Goal: Task Accomplishment & Management: Manage account settings

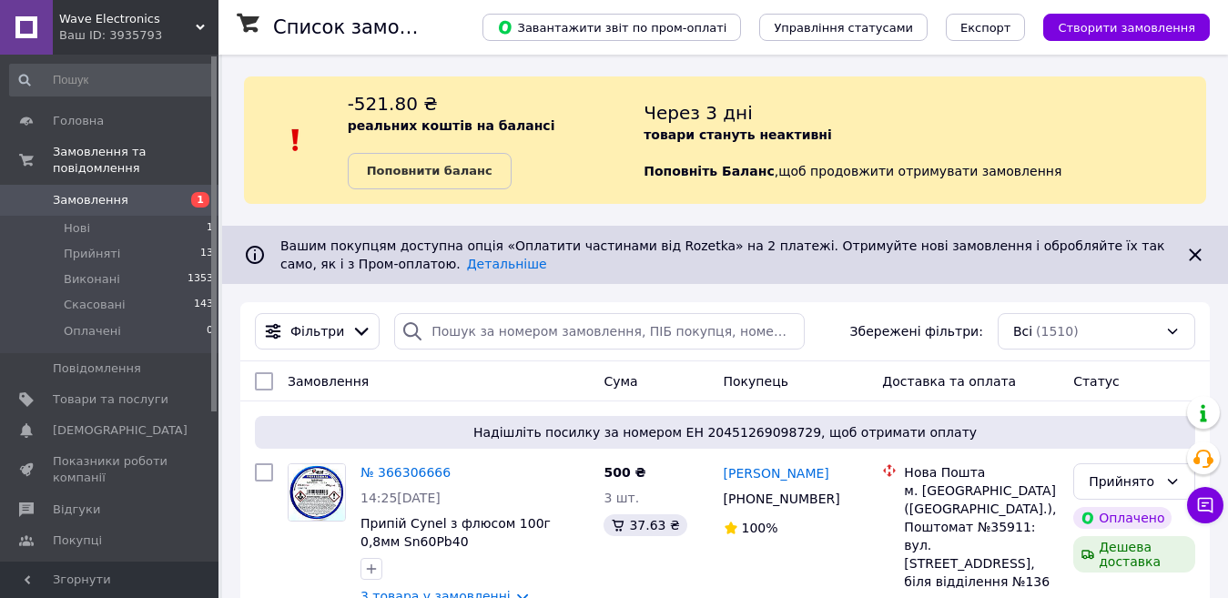
click at [1189, 254] on icon at bounding box center [1195, 255] width 22 height 22
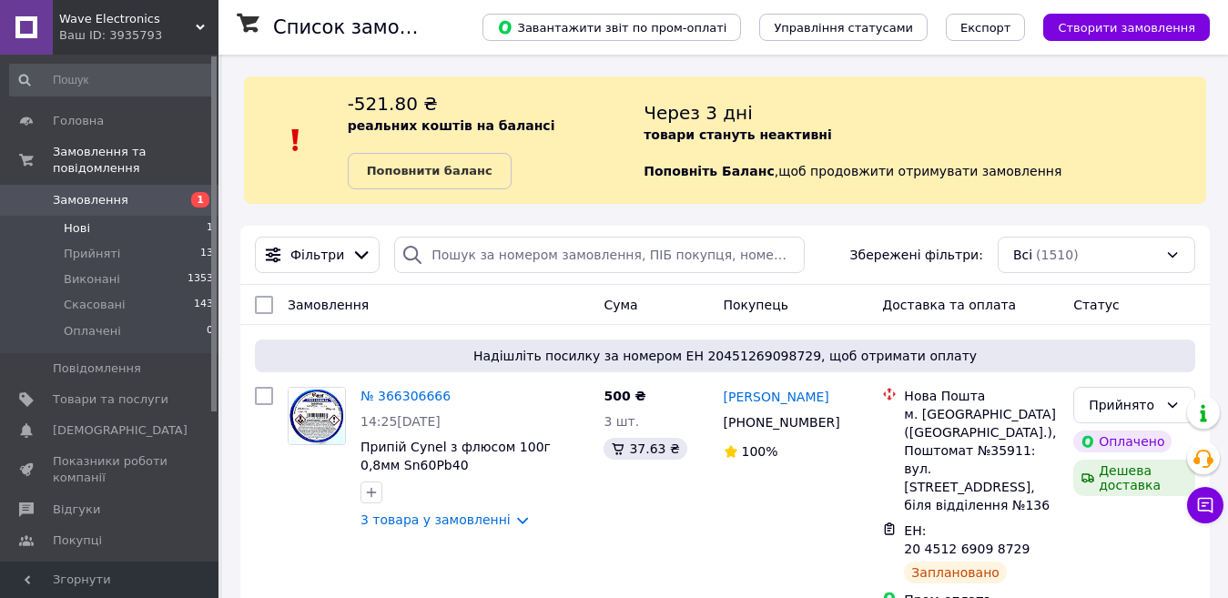
click at [76, 220] on span "Нові" at bounding box center [77, 228] width 26 height 16
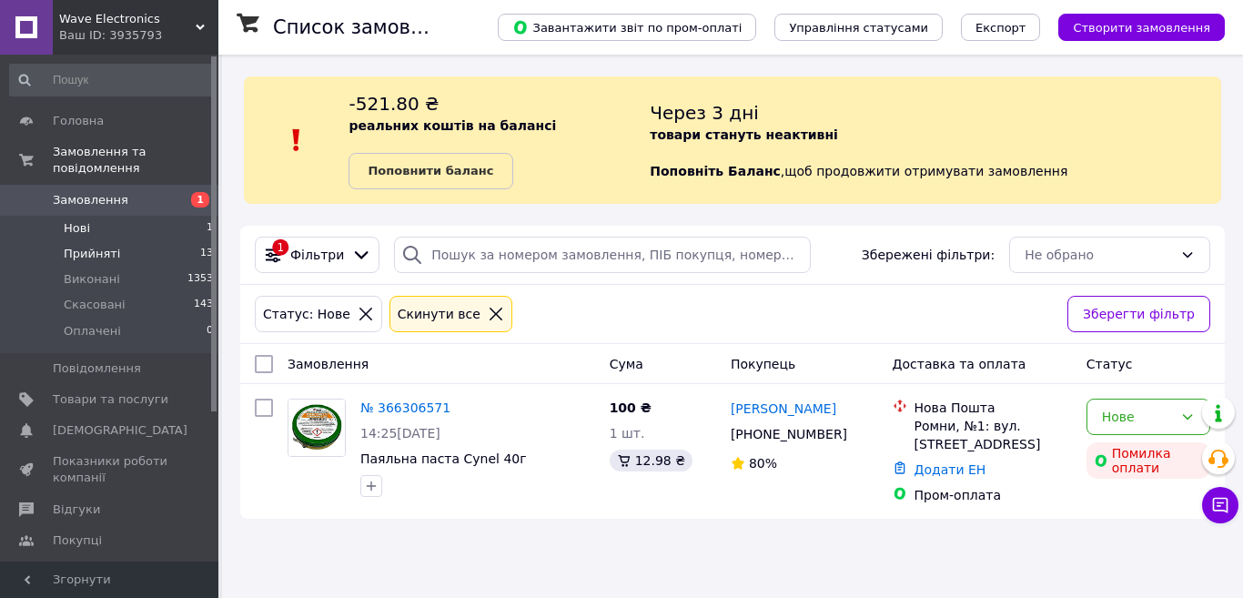
click at [107, 246] on span "Прийняті" at bounding box center [92, 254] width 56 height 16
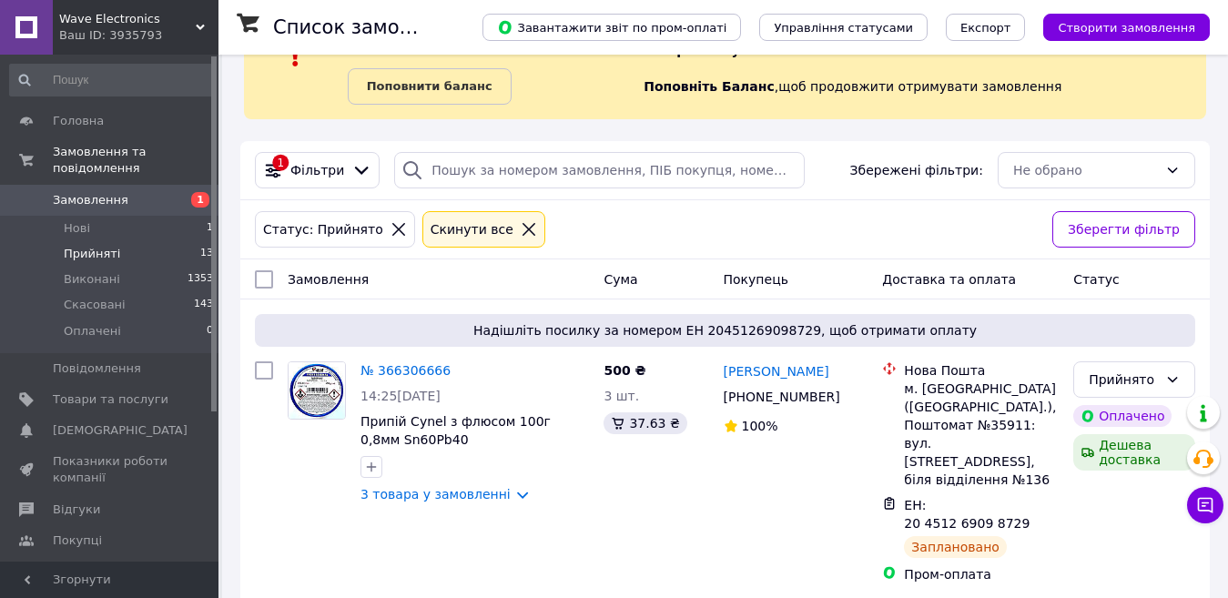
scroll to position [273, 0]
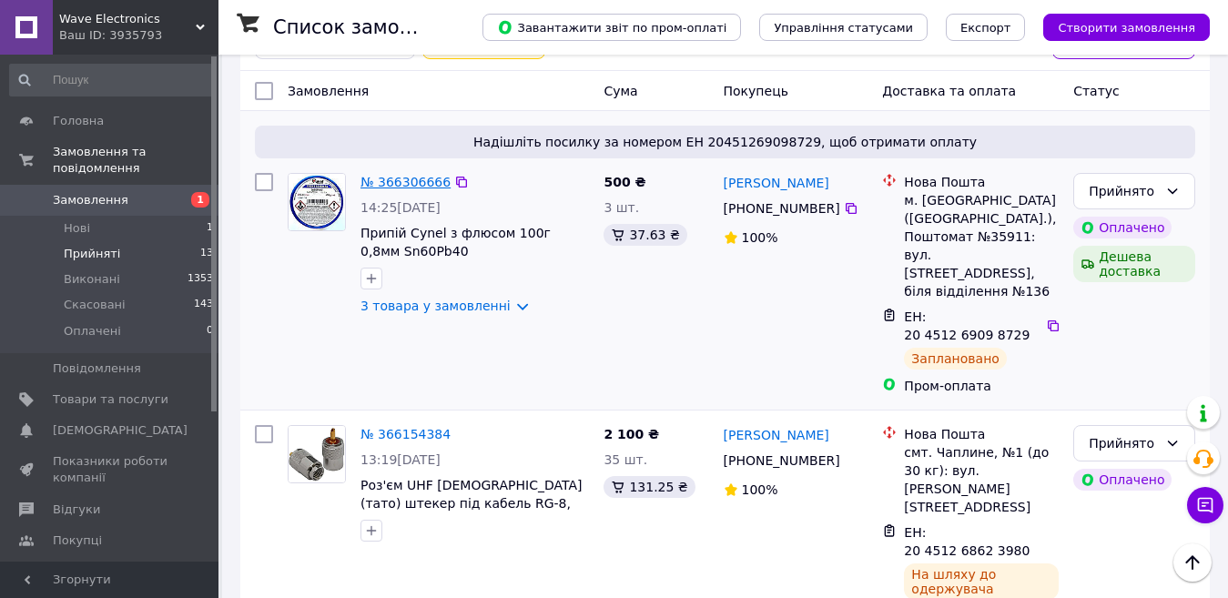
click at [413, 182] on link "№ 366306666" at bounding box center [405, 182] width 90 height 15
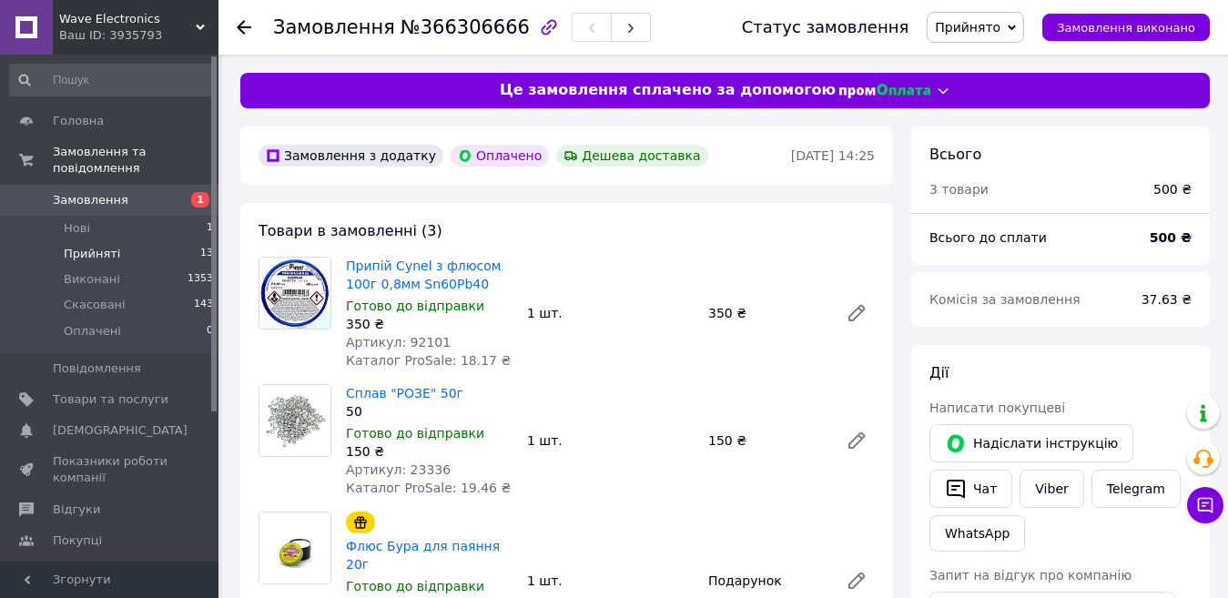
click at [122, 241] on li "Прийняті 13" at bounding box center [112, 253] width 224 height 25
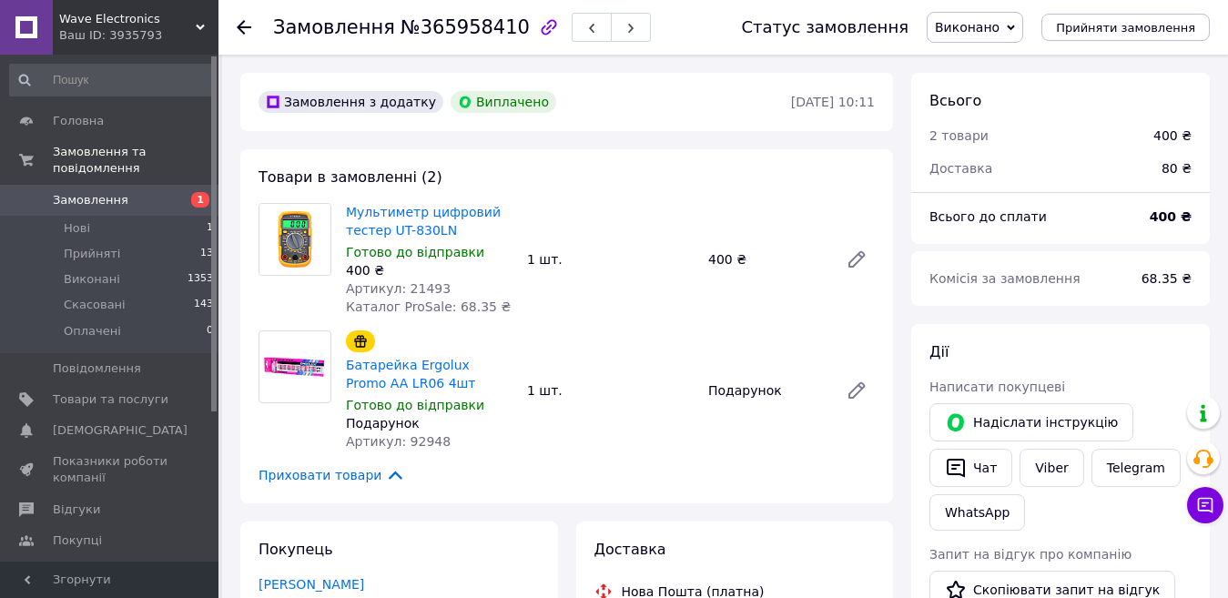
scroll to position [273, 0]
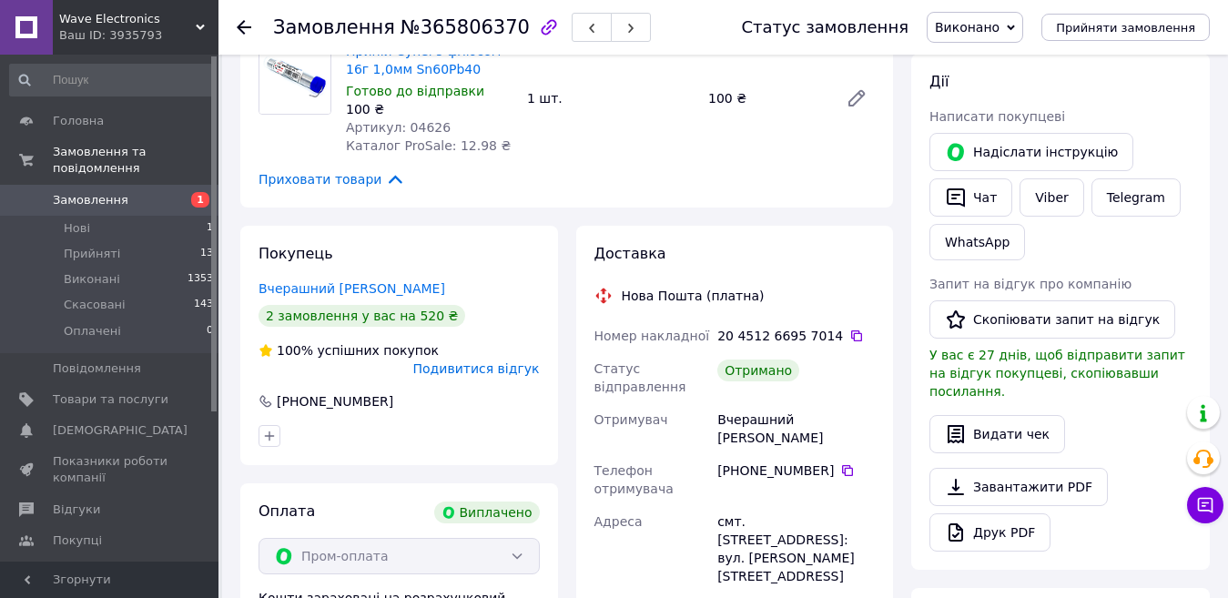
scroll to position [273, 0]
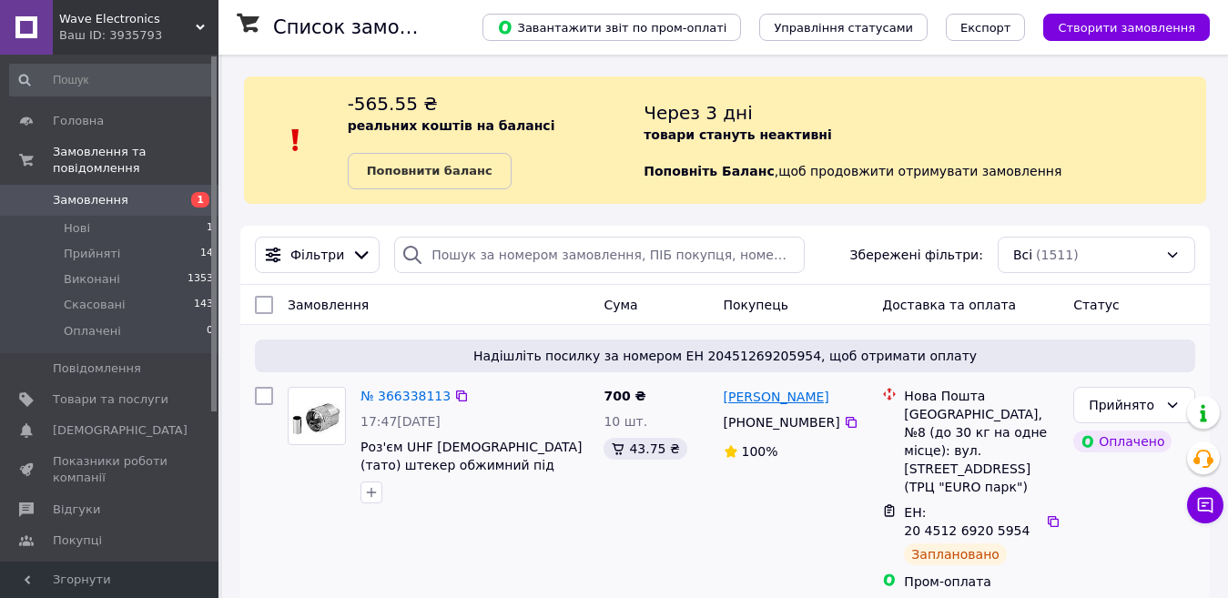
click at [803, 404] on link "[PERSON_NAME]" at bounding box center [776, 397] width 106 height 18
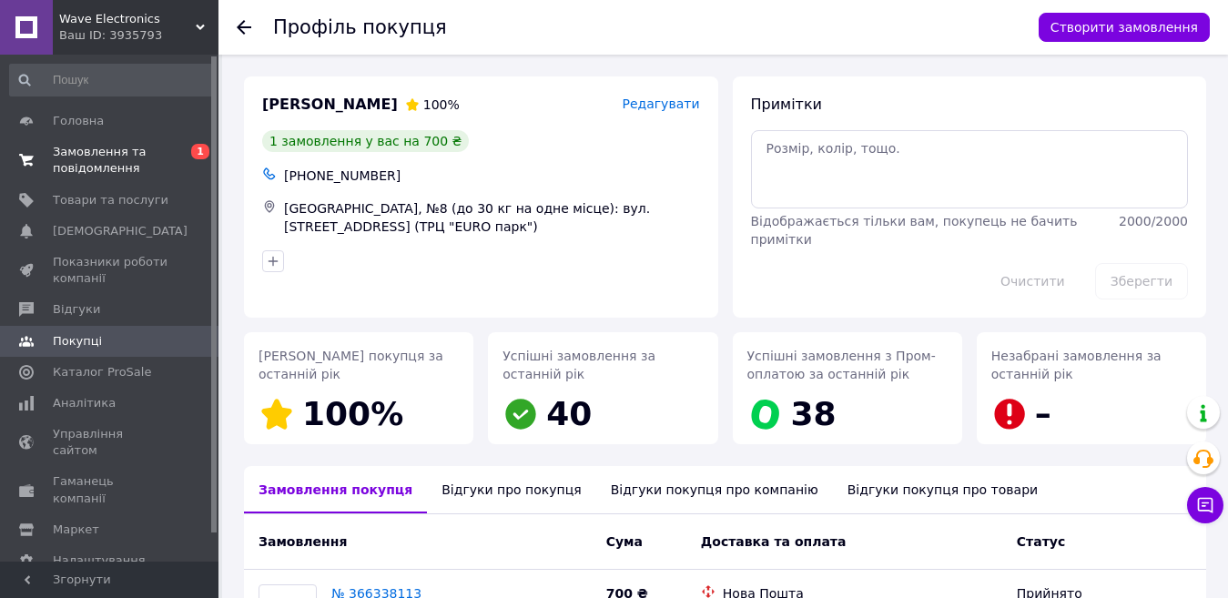
click at [75, 154] on span "Замовлення та повідомлення" at bounding box center [111, 160] width 116 height 33
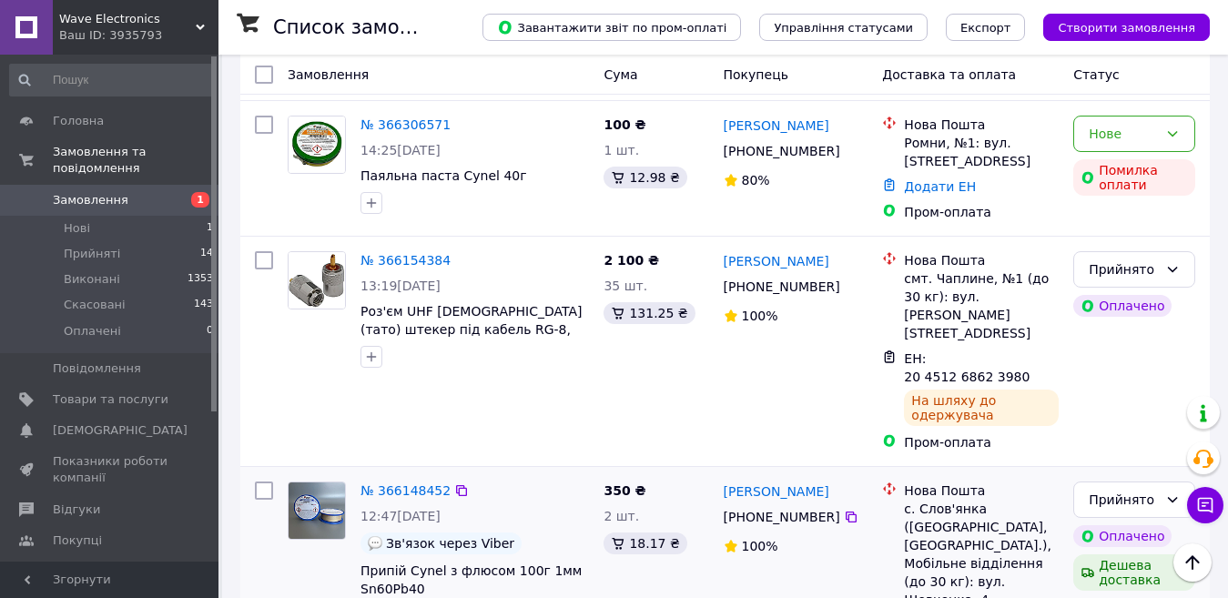
scroll to position [1001, 0]
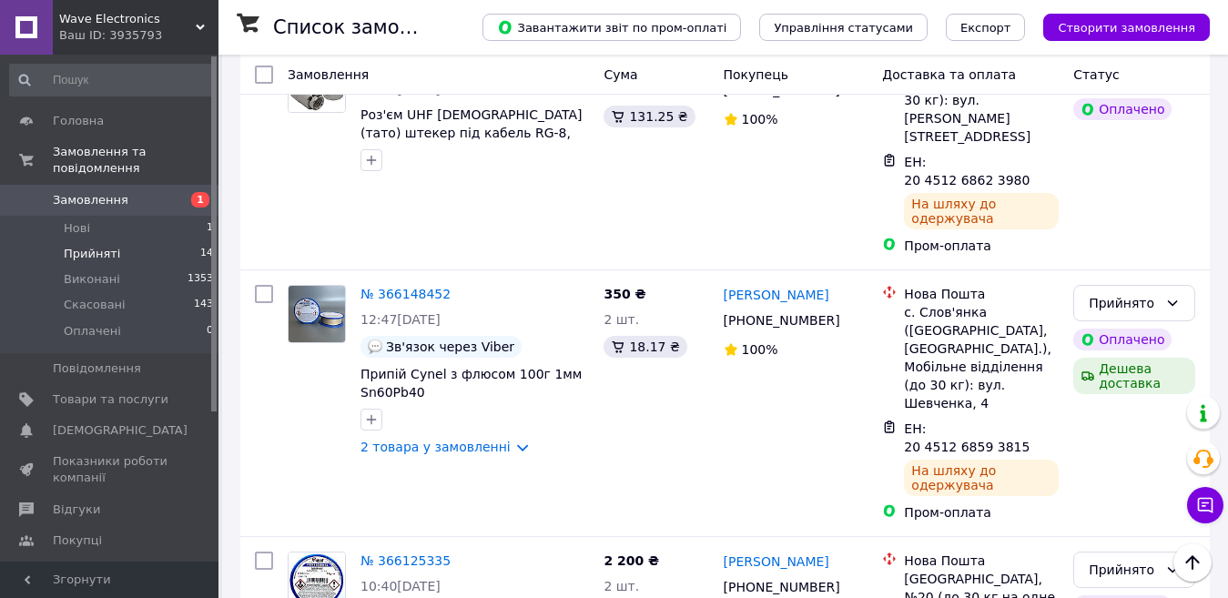
click at [106, 246] on span "Прийняті" at bounding box center [92, 254] width 56 height 16
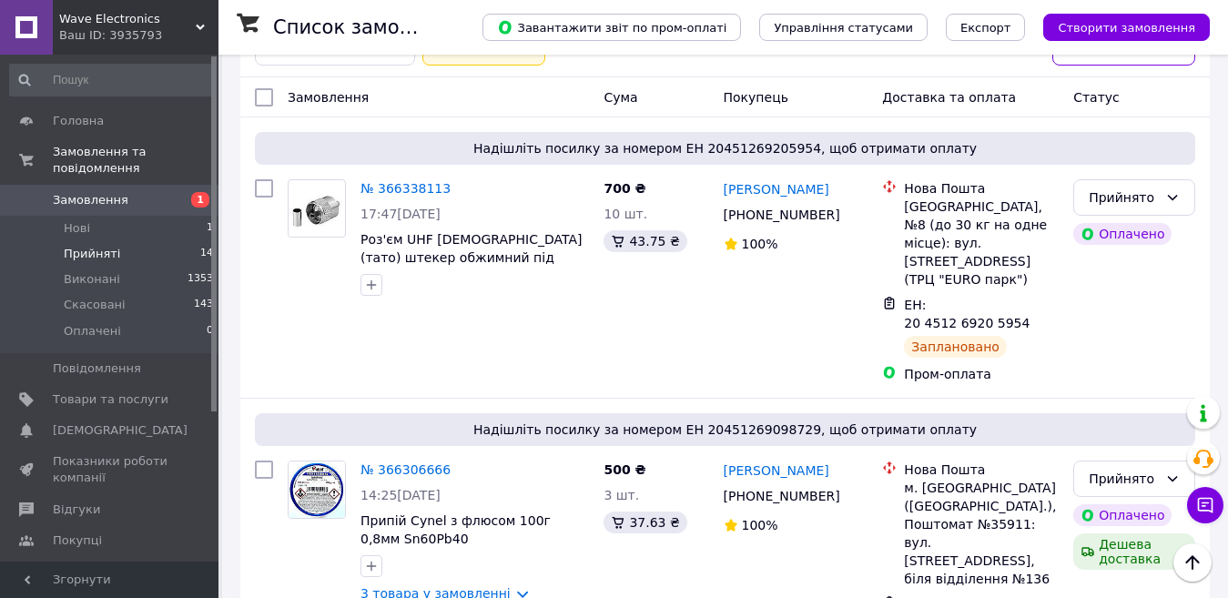
scroll to position [156, 0]
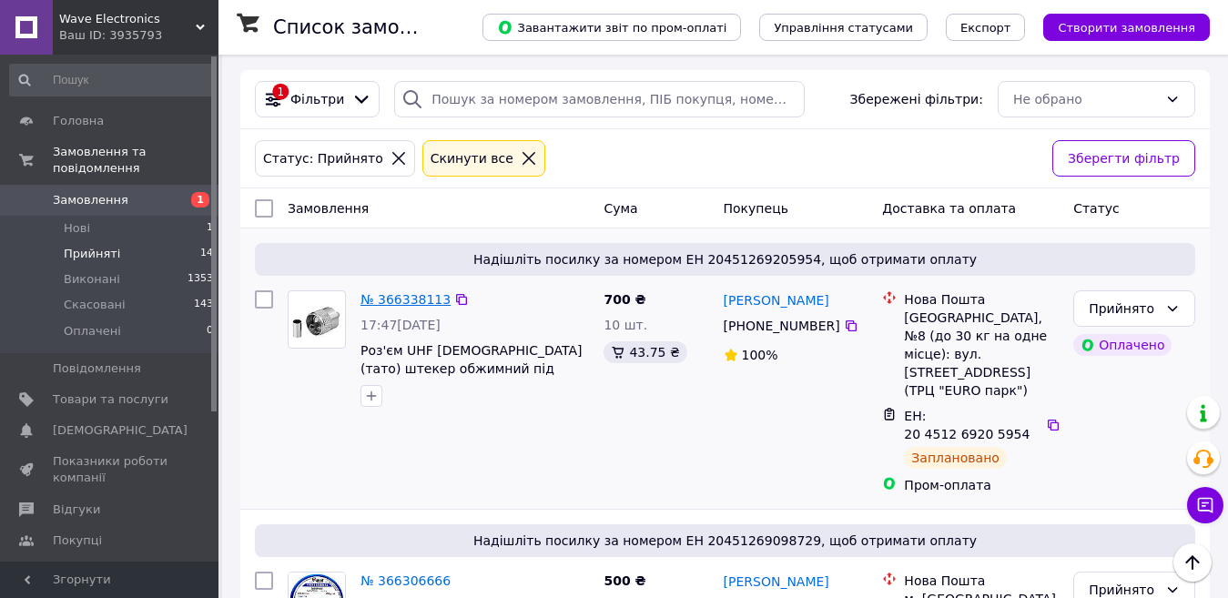
click at [414, 298] on link "№ 366338113" at bounding box center [405, 299] width 90 height 15
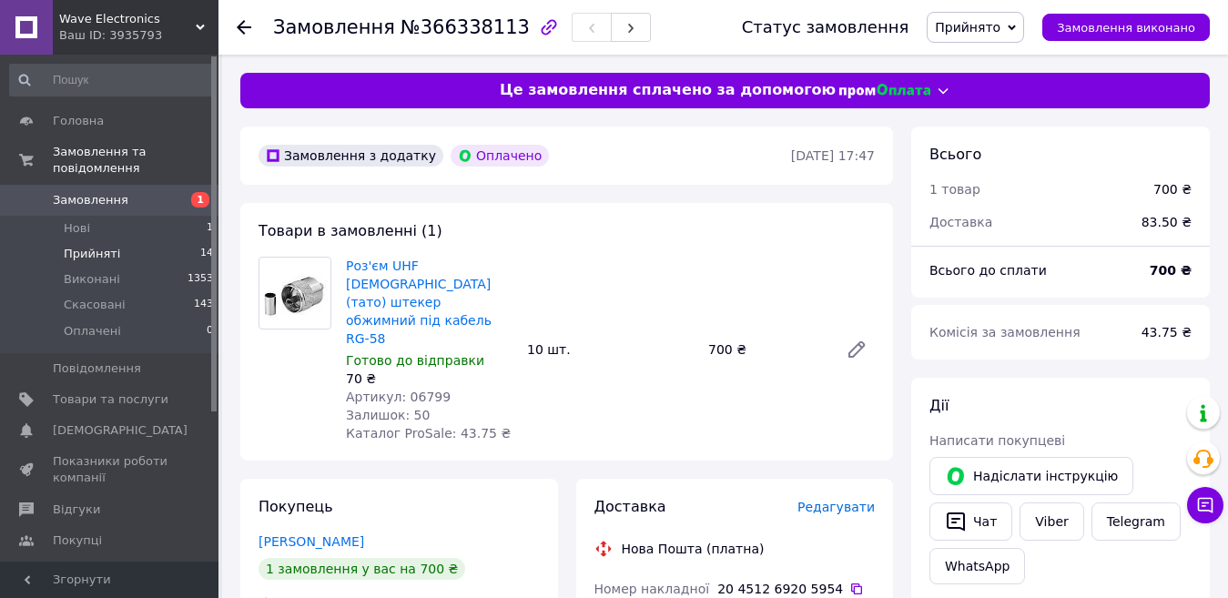
click at [86, 246] on span "Прийняті" at bounding box center [92, 254] width 56 height 16
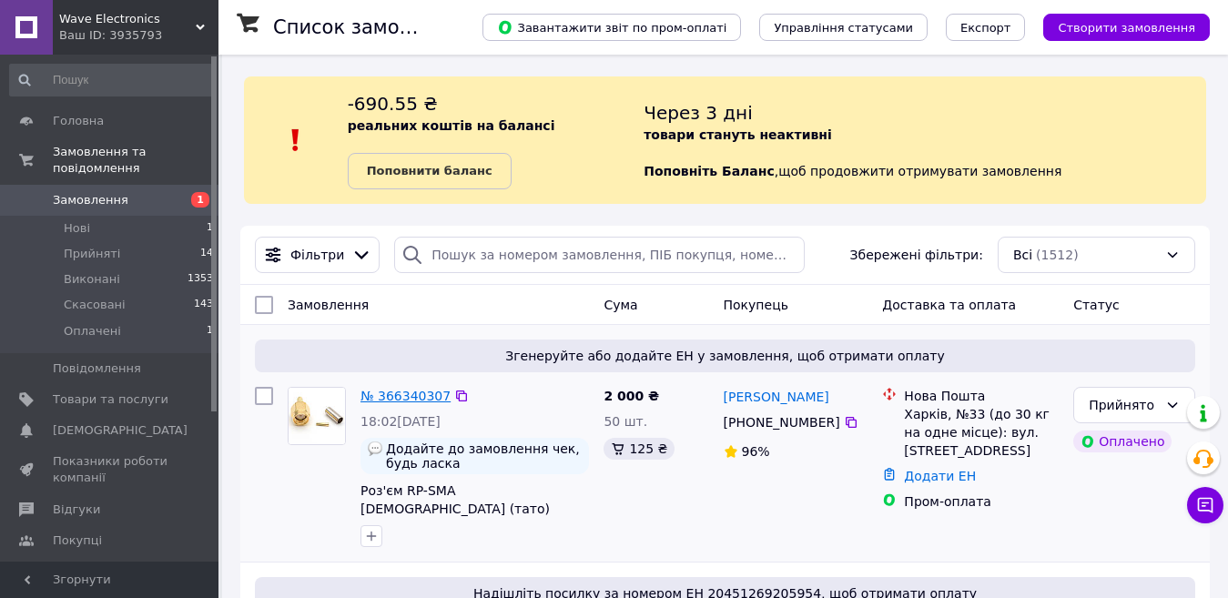
click at [420, 402] on link "№ 366340307" at bounding box center [405, 396] width 90 height 15
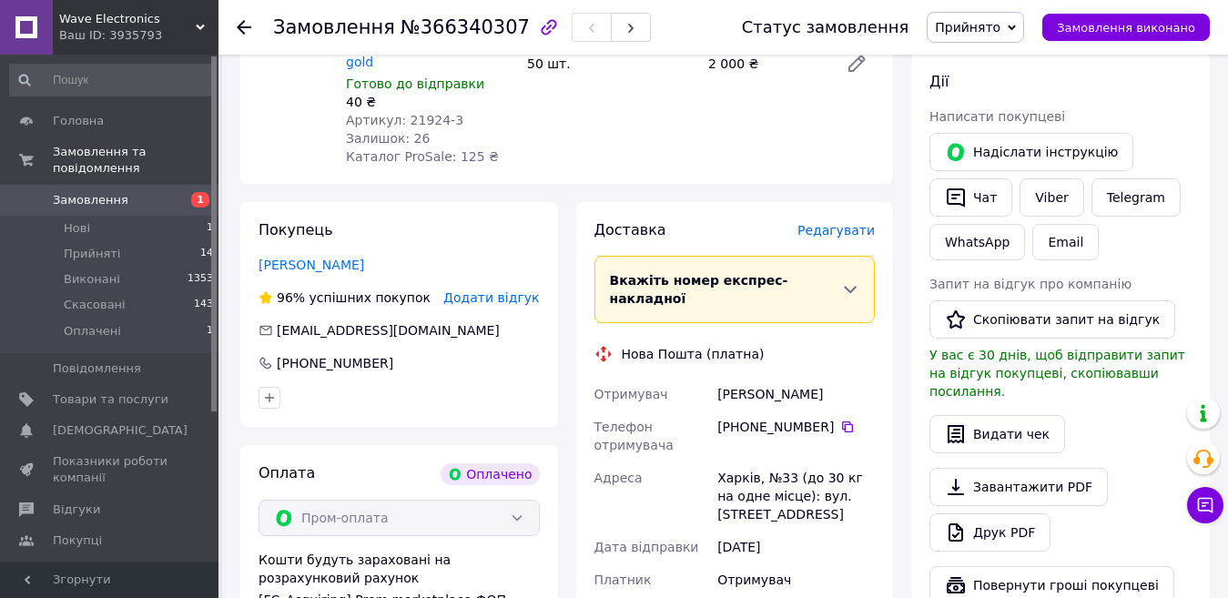
scroll to position [749, 0]
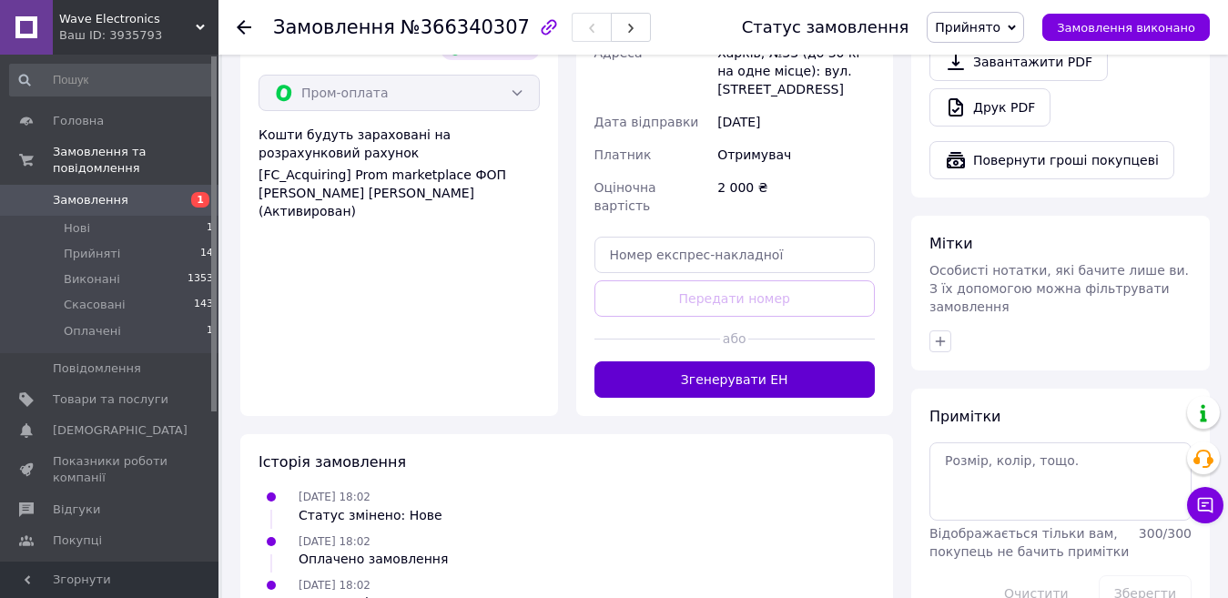
click at [758, 361] on button "Згенерувати ЕН" at bounding box center [734, 379] width 281 height 36
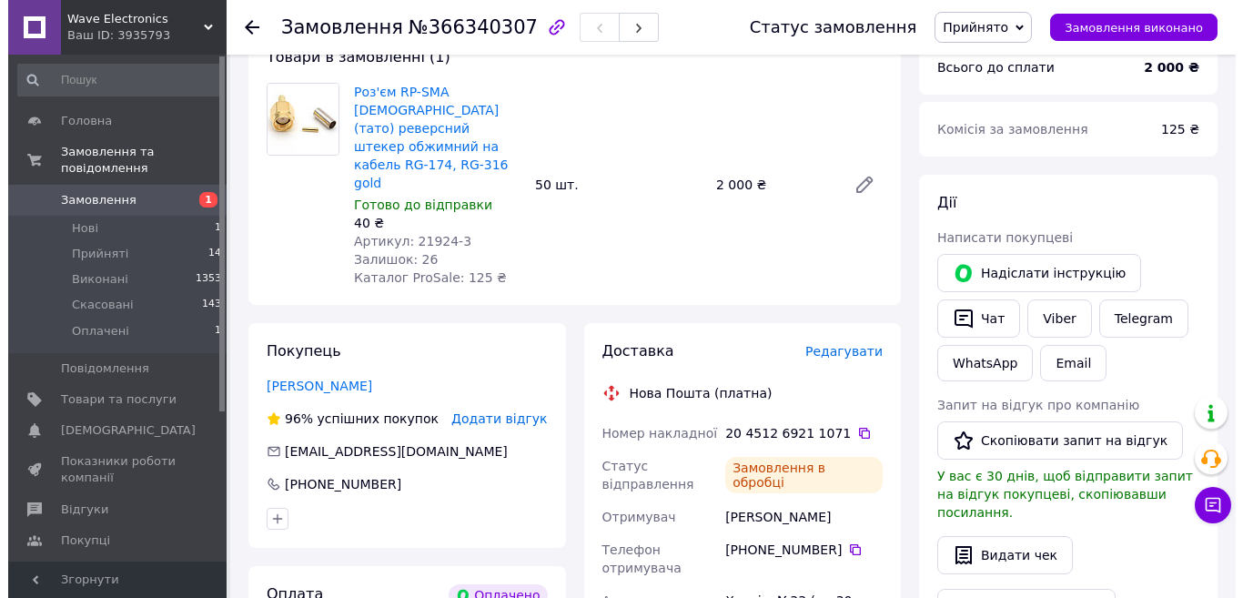
scroll to position [0, 0]
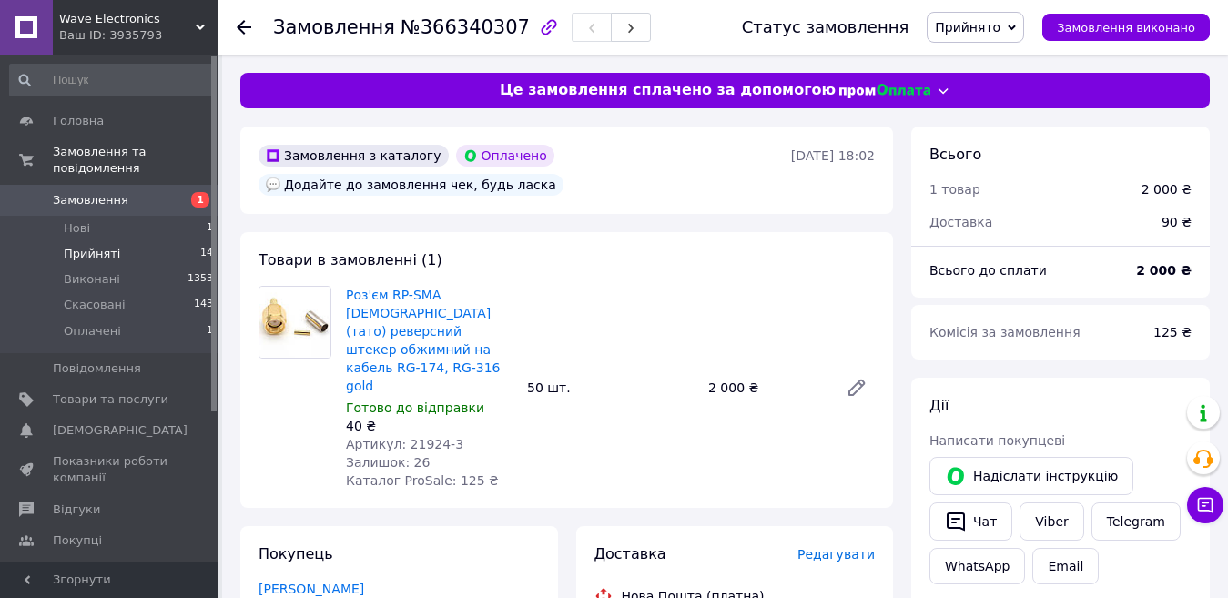
click at [97, 246] on span "Прийняті" at bounding box center [92, 254] width 56 height 16
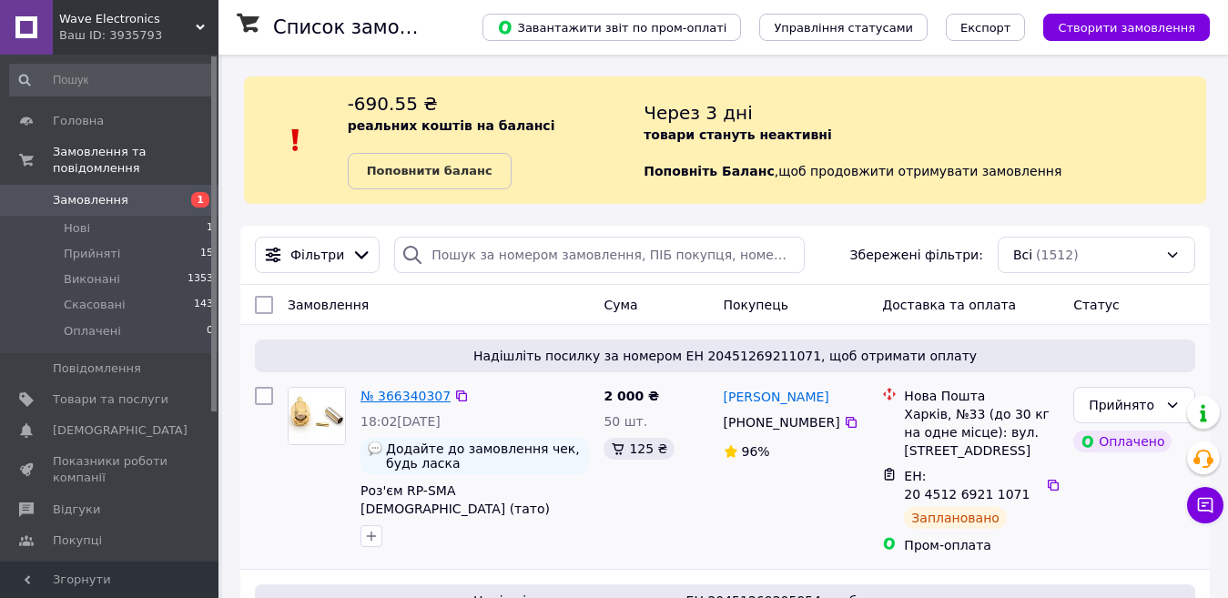
click at [408, 399] on link "№ 366340307" at bounding box center [405, 396] width 90 height 15
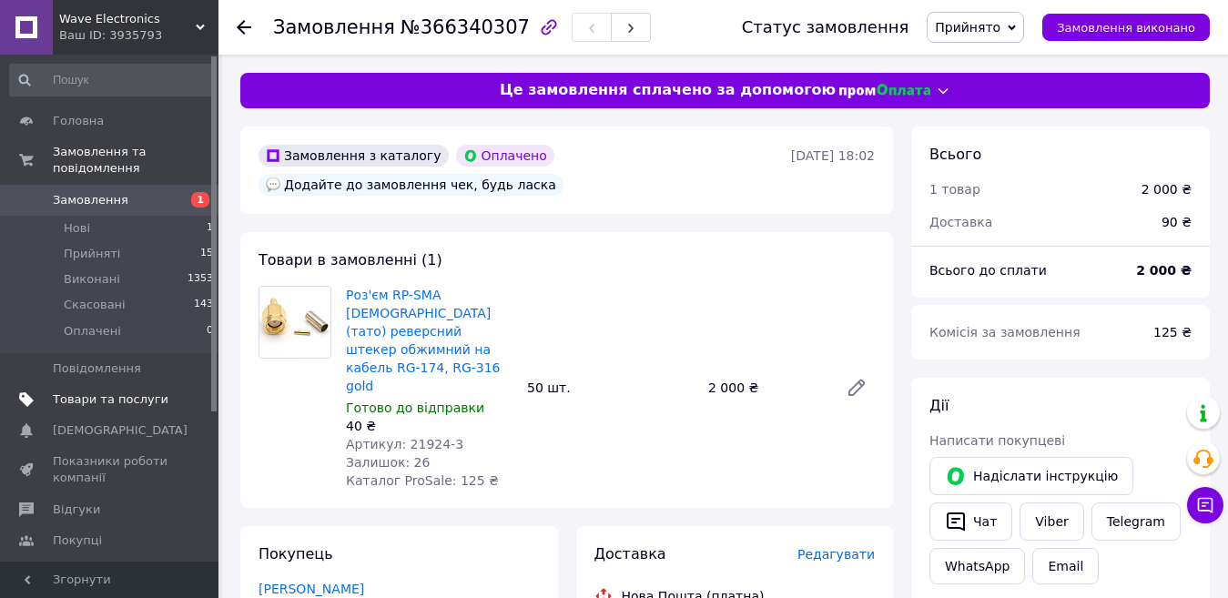
click at [120, 393] on link "Товари та послуги" at bounding box center [112, 399] width 224 height 31
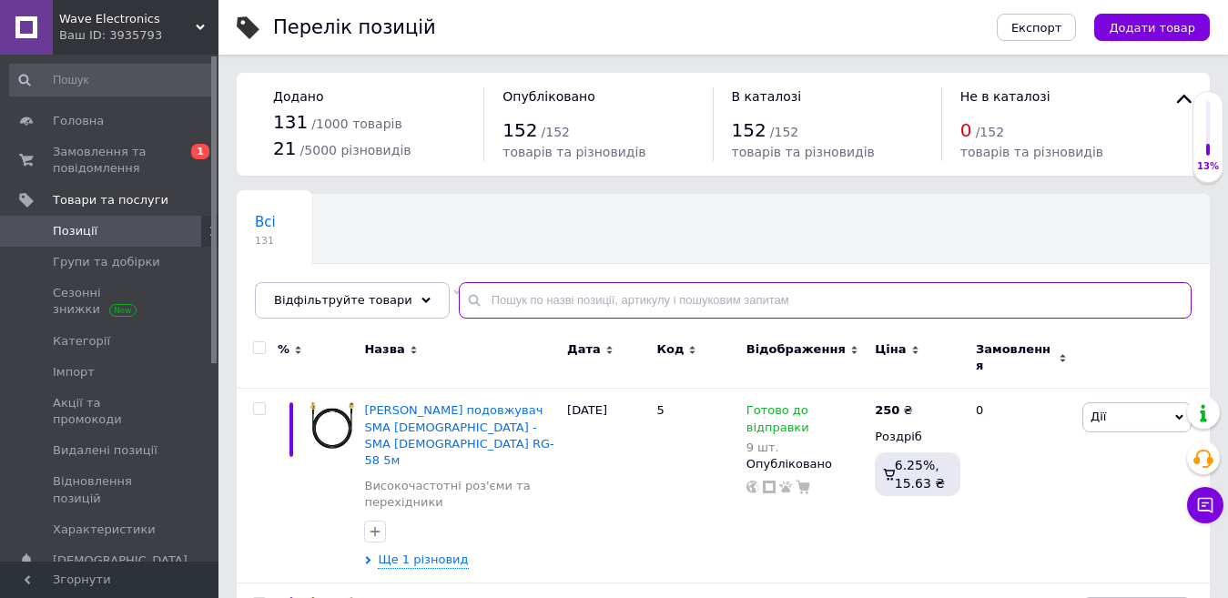
click at [524, 307] on input "text" at bounding box center [825, 300] width 733 height 36
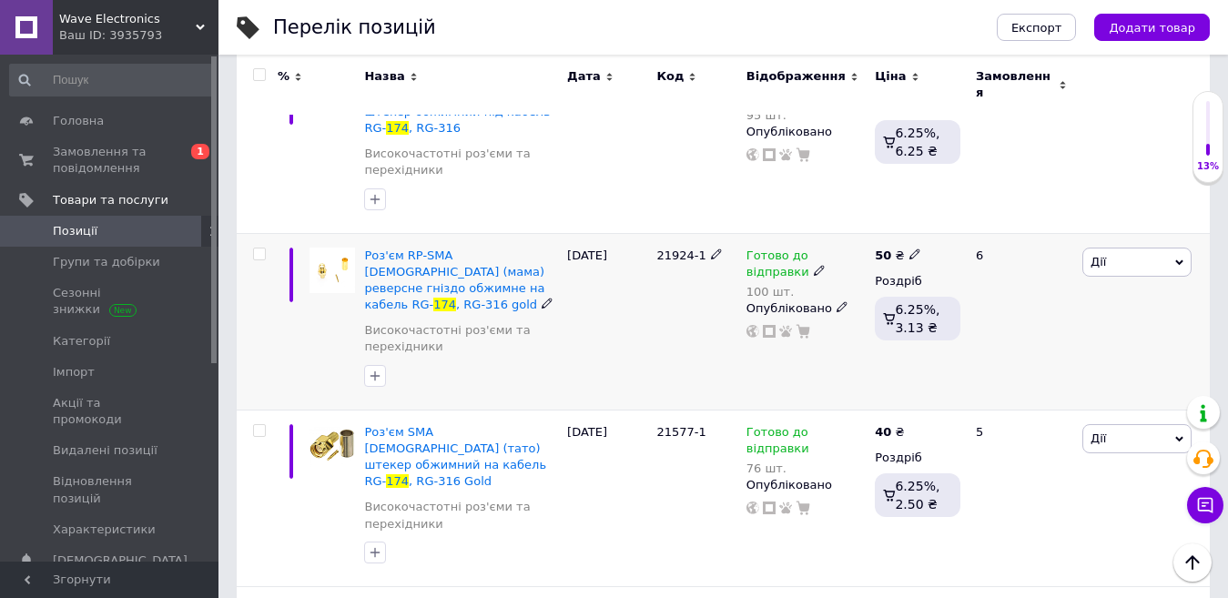
scroll to position [364, 0]
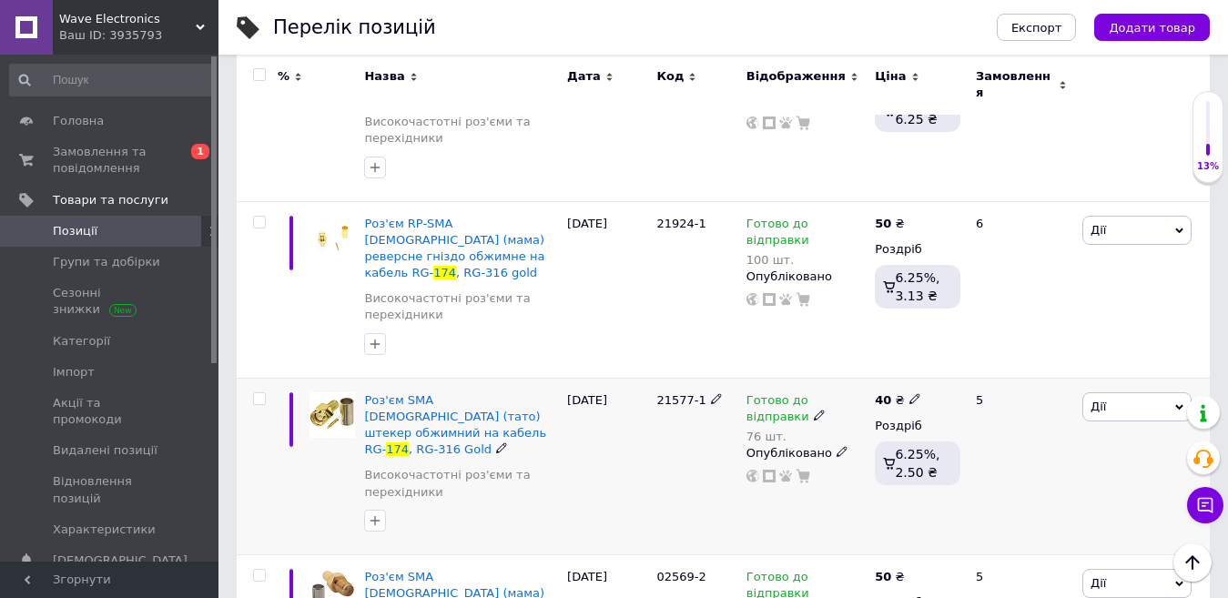
type input "174"
click at [814, 409] on icon at bounding box center [819, 414] width 11 height 11
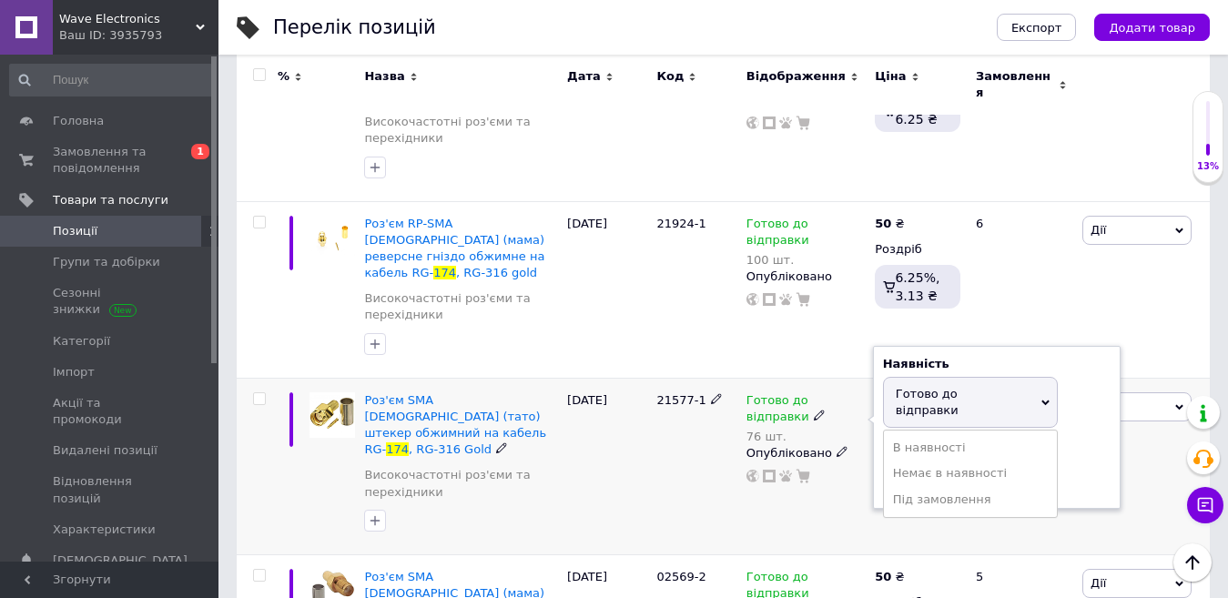
click at [1091, 441] on div "Залишки 76 шт." at bounding box center [996, 469] width 227 height 57
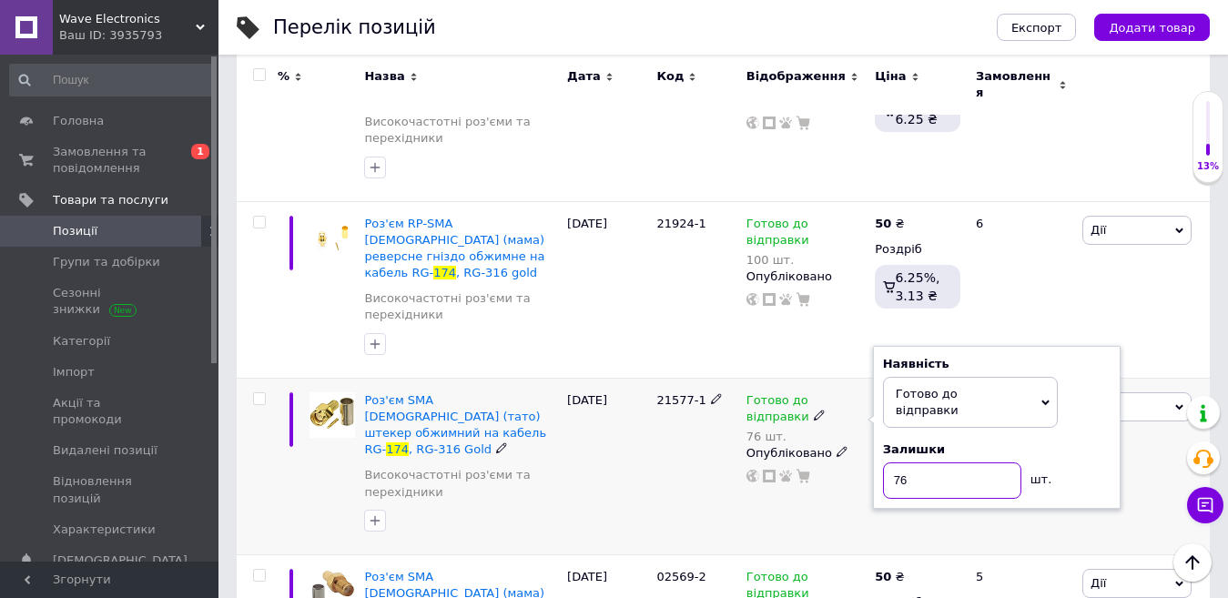
click at [941, 462] on input "76" at bounding box center [952, 480] width 138 height 36
type input "26"
click at [623, 445] on div "17.09.2025" at bounding box center [606, 466] width 89 height 177
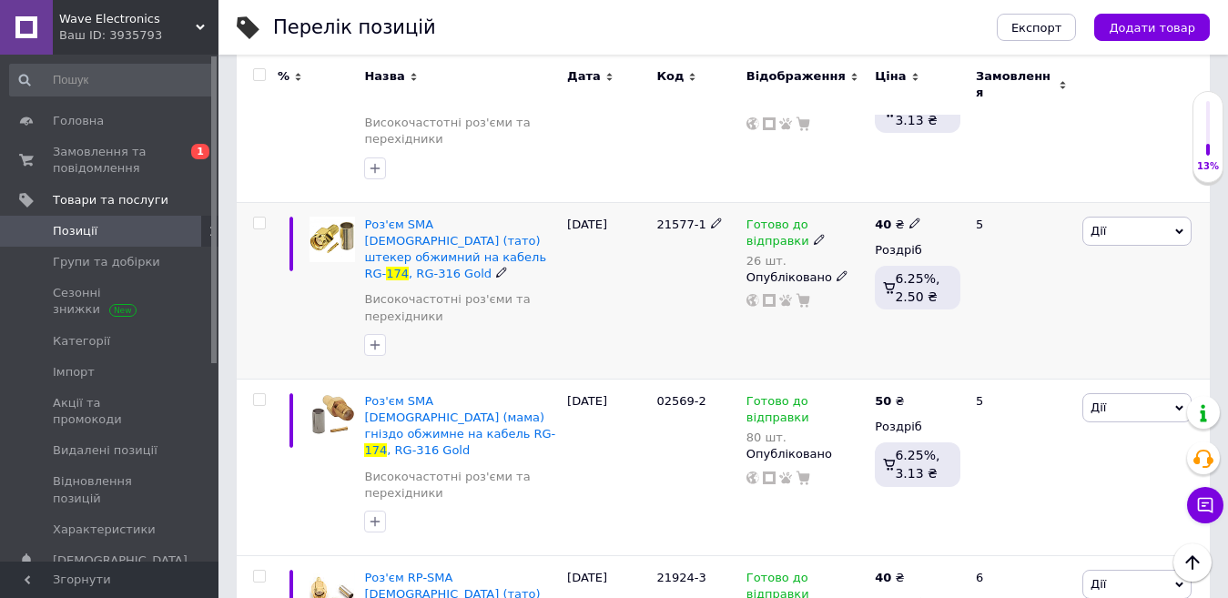
scroll to position [546, 0]
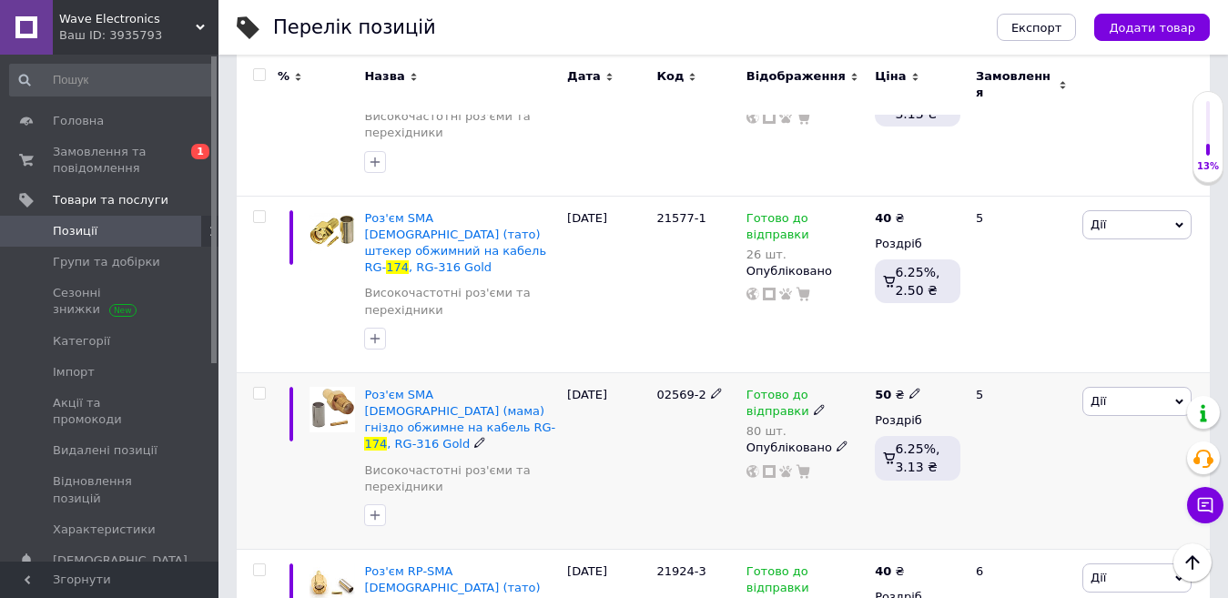
click at [814, 404] on icon at bounding box center [819, 409] width 11 height 11
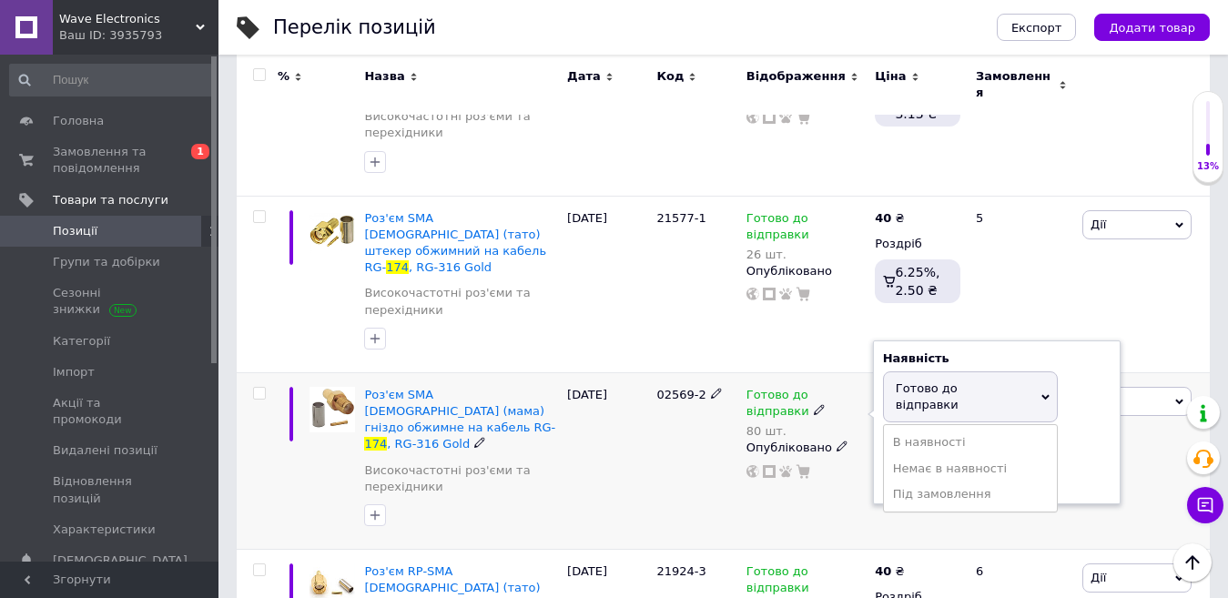
click at [1072, 436] on div "Залишки" at bounding box center [996, 444] width 227 height 16
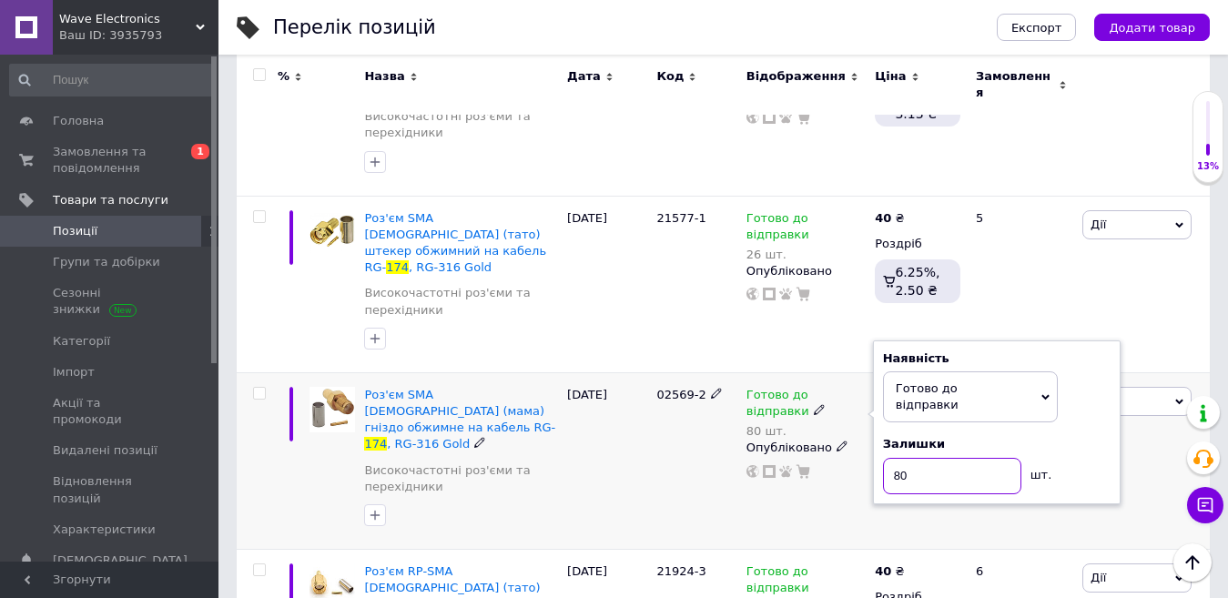
click at [964, 458] on input "80" at bounding box center [952, 476] width 138 height 36
type input "30"
click at [669, 408] on div "02569-2" at bounding box center [696, 460] width 89 height 177
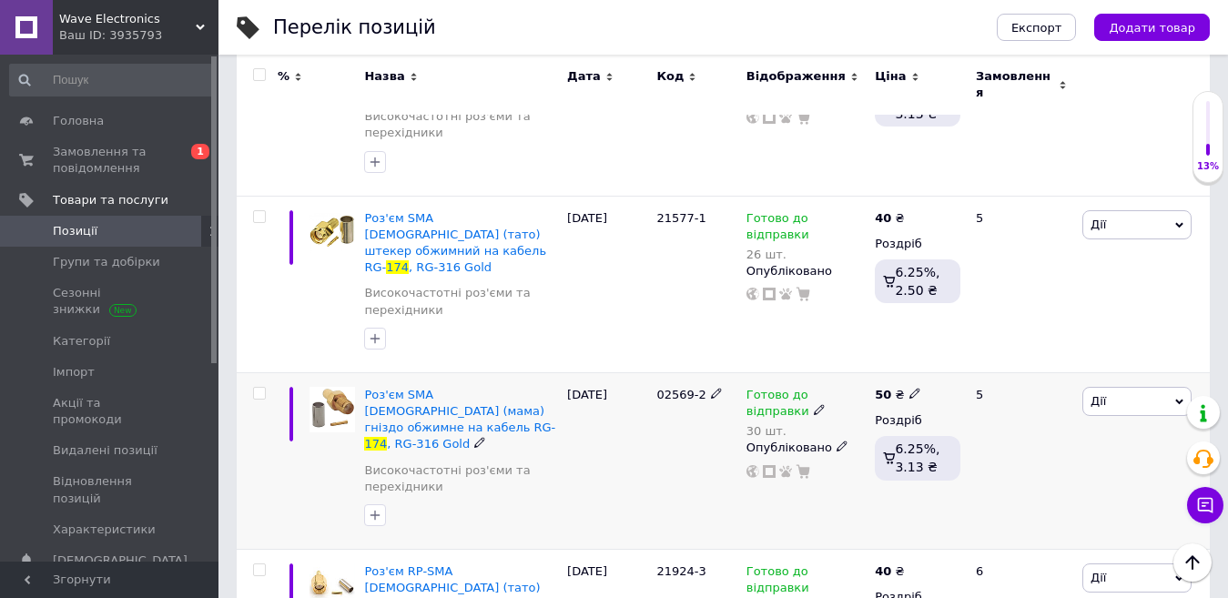
scroll to position [598, 0]
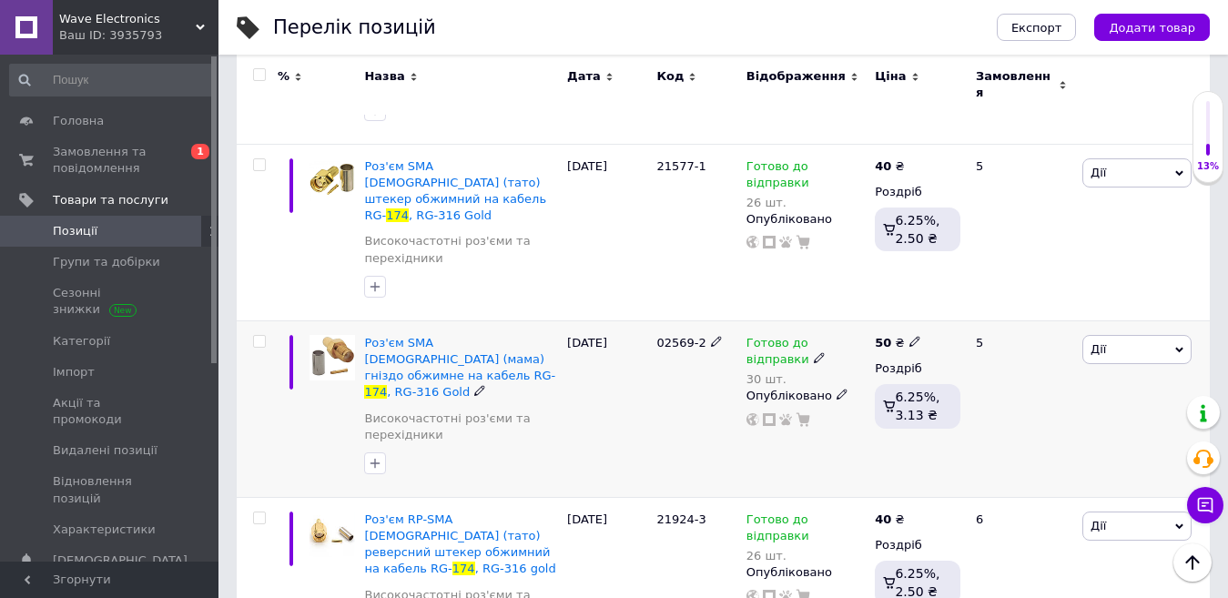
click at [814, 353] on use at bounding box center [819, 358] width 10 height 10
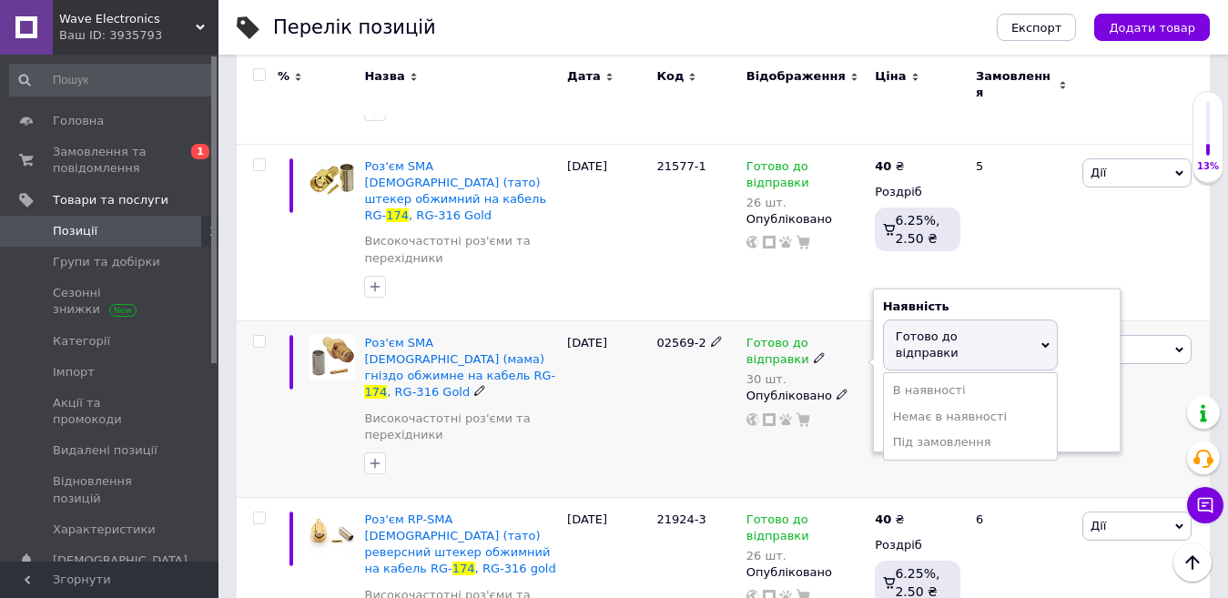
click at [1073, 384] on div "Залишки" at bounding box center [996, 392] width 227 height 16
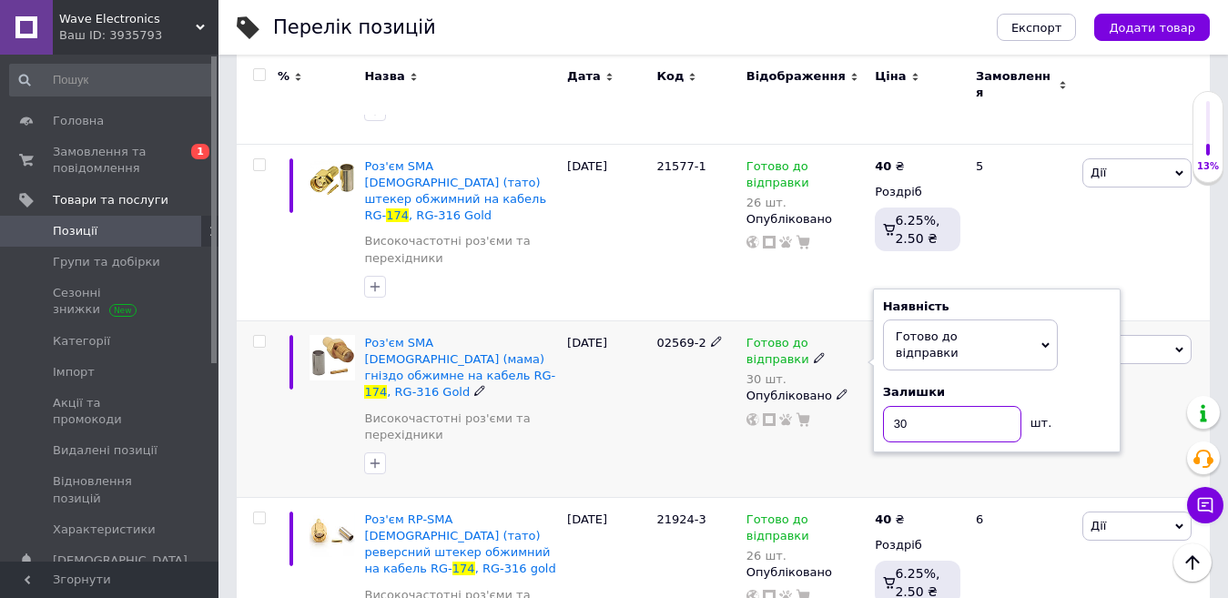
click at [984, 406] on input "30" at bounding box center [952, 424] width 138 height 36
type input "32"
click at [596, 347] on div "29.08.2025" at bounding box center [606, 408] width 89 height 177
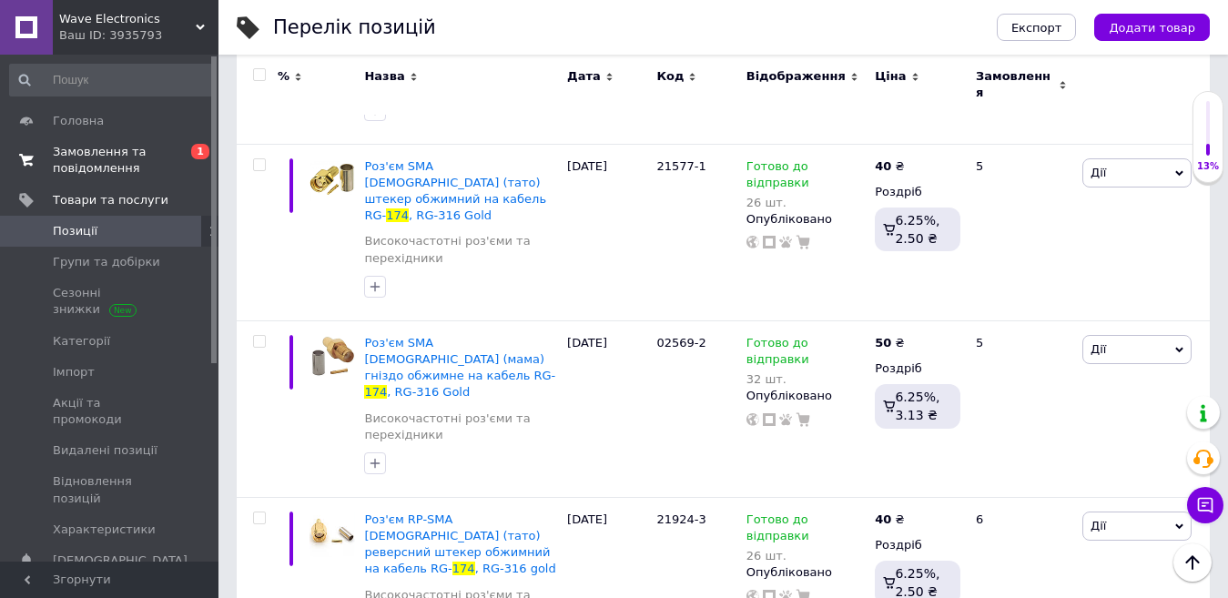
click at [126, 174] on span "Замовлення та повідомлення" at bounding box center [111, 160] width 116 height 33
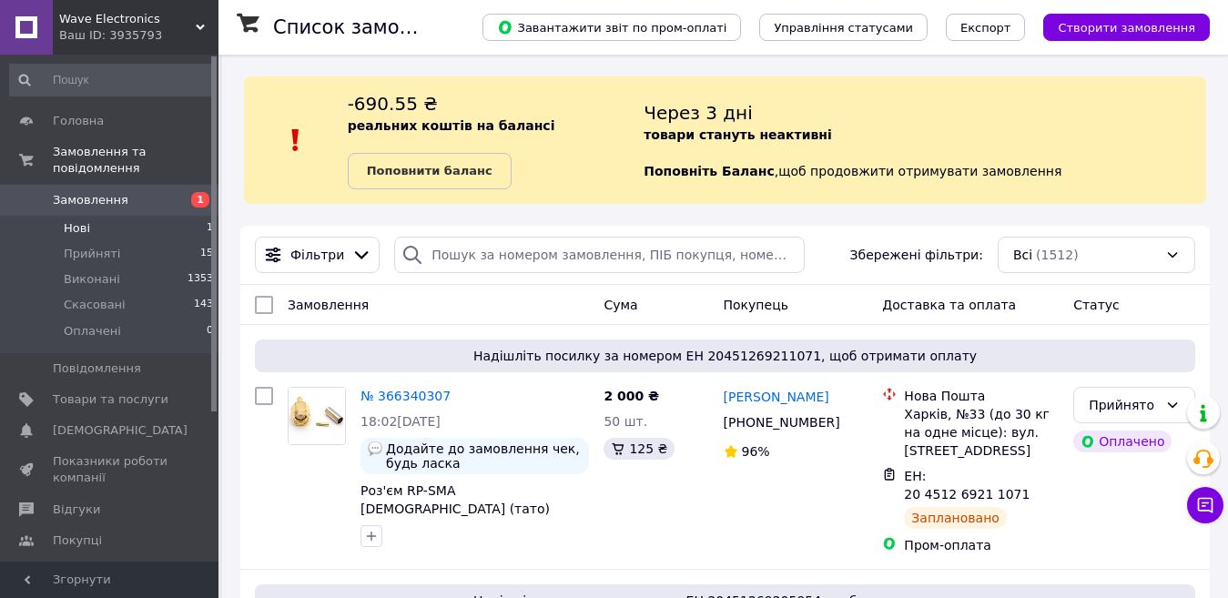
scroll to position [335, 0]
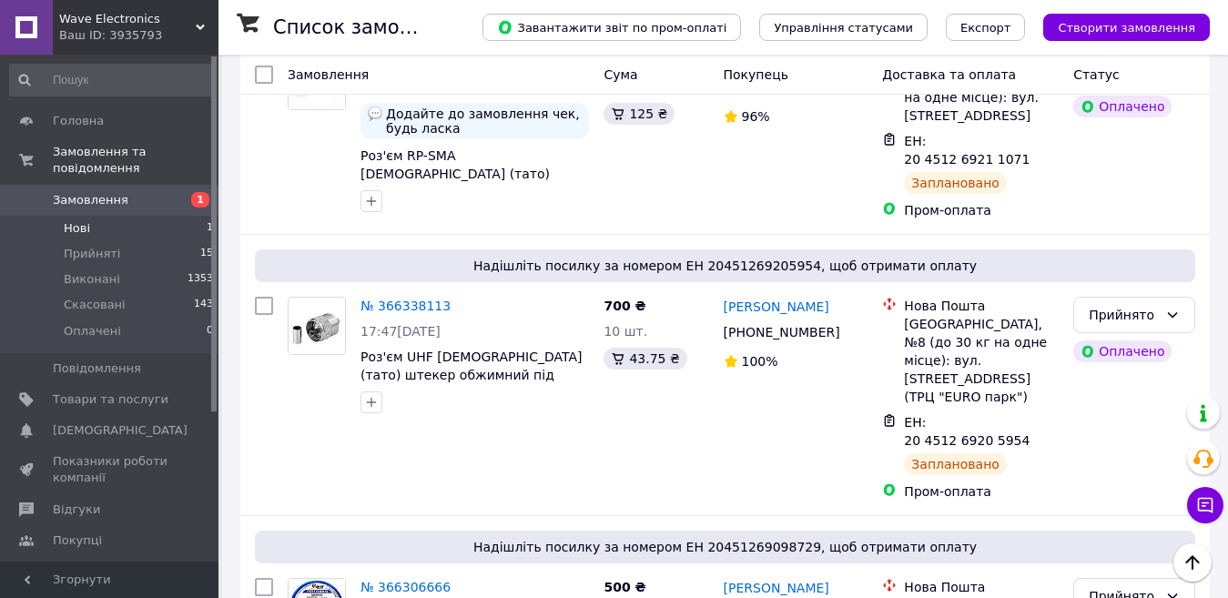
click at [80, 220] on span "Нові" at bounding box center [77, 228] width 26 height 16
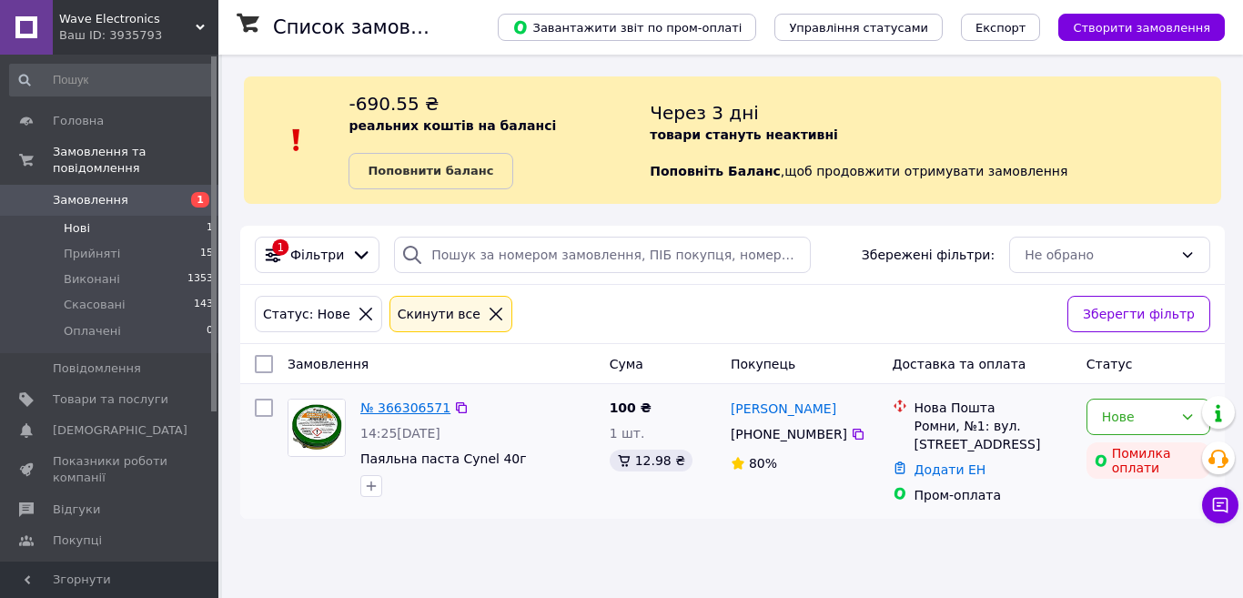
click at [397, 409] on link "№ 366306571" at bounding box center [405, 407] width 90 height 15
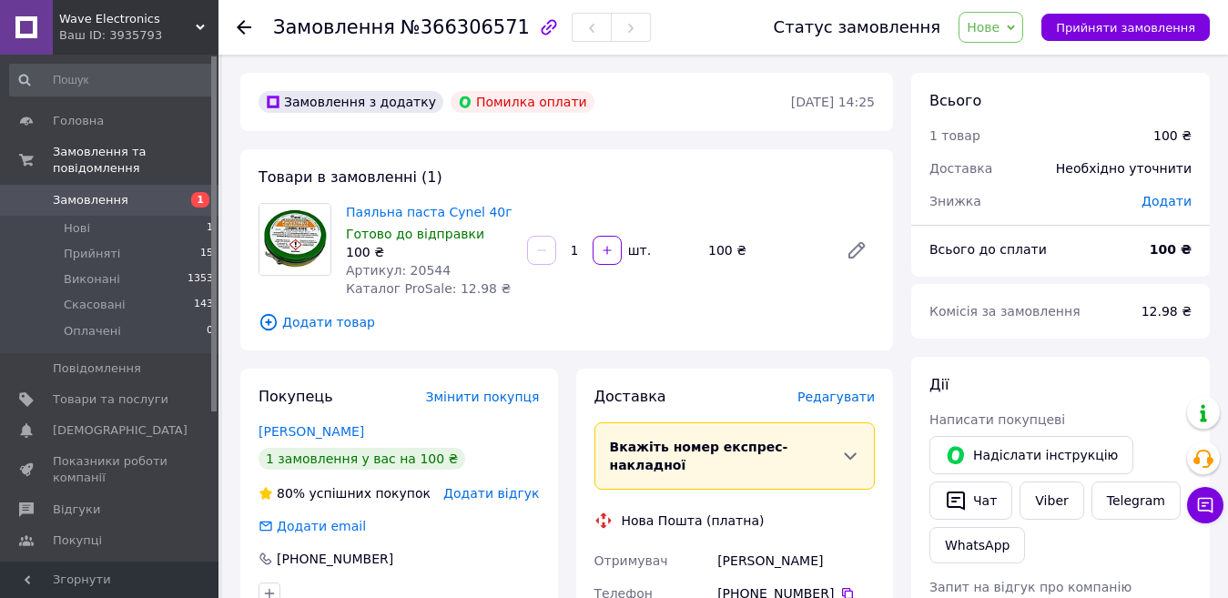
click at [999, 30] on span "Нове" at bounding box center [982, 27] width 33 height 15
click at [1012, 123] on li "Скасовано" at bounding box center [1001, 118] width 84 height 27
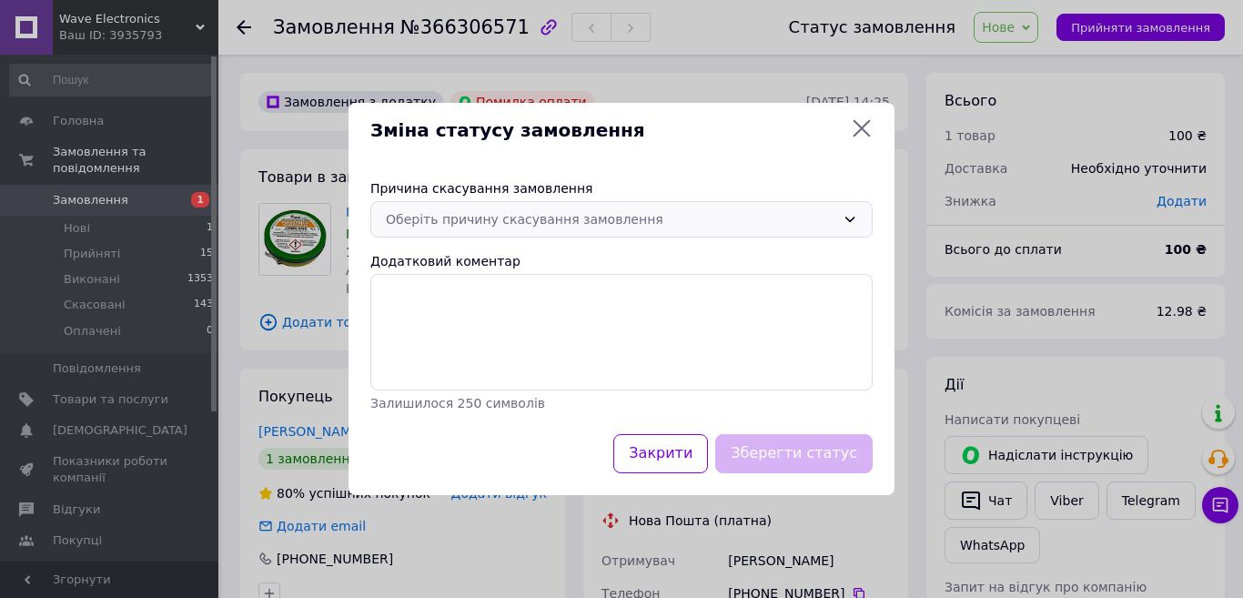
click at [647, 228] on div "Оберіть причину скасування замовлення" at bounding box center [611, 219] width 450 height 20
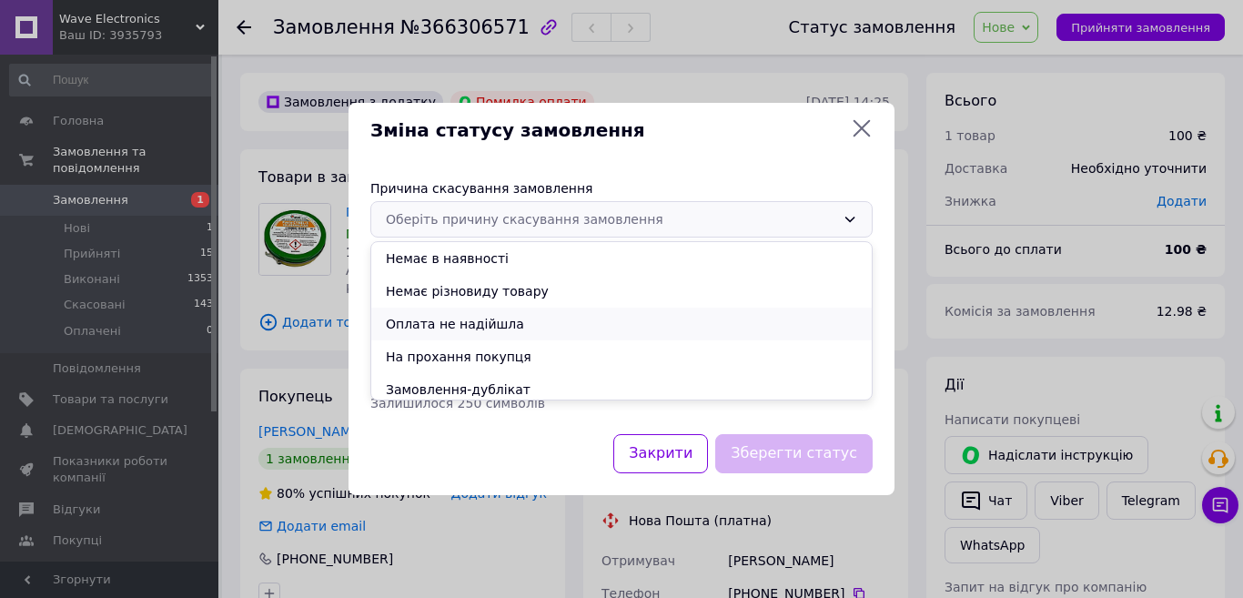
click at [489, 323] on li "Оплата не надійшла" at bounding box center [621, 324] width 500 height 33
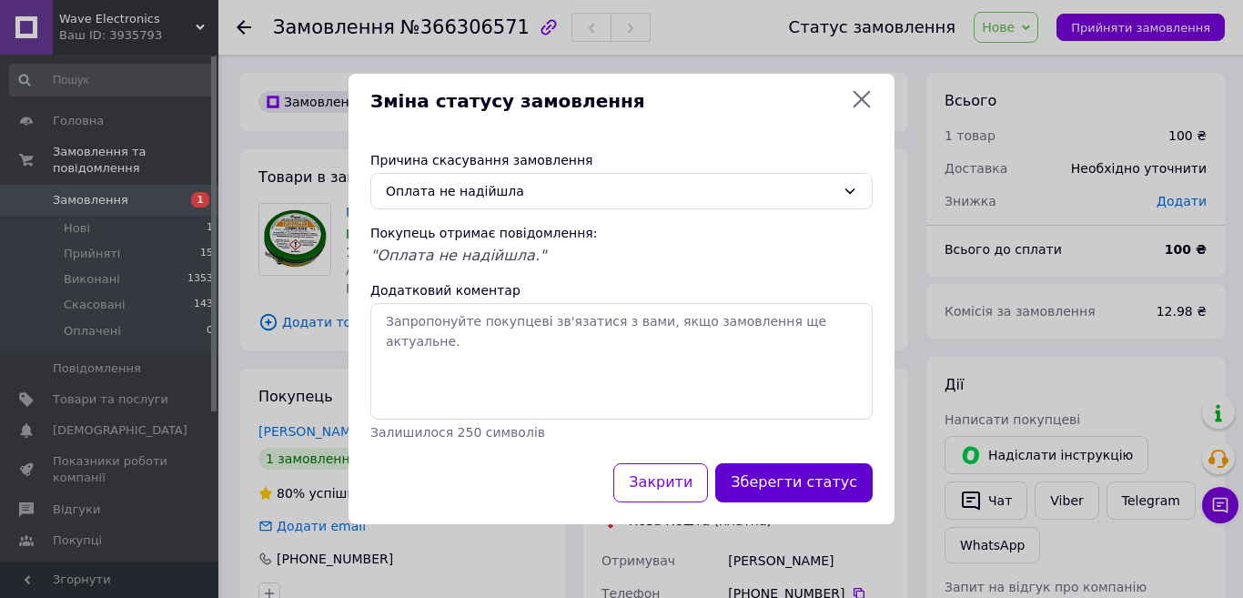
click at [776, 487] on button "Зберегти статус" at bounding box center [793, 482] width 157 height 39
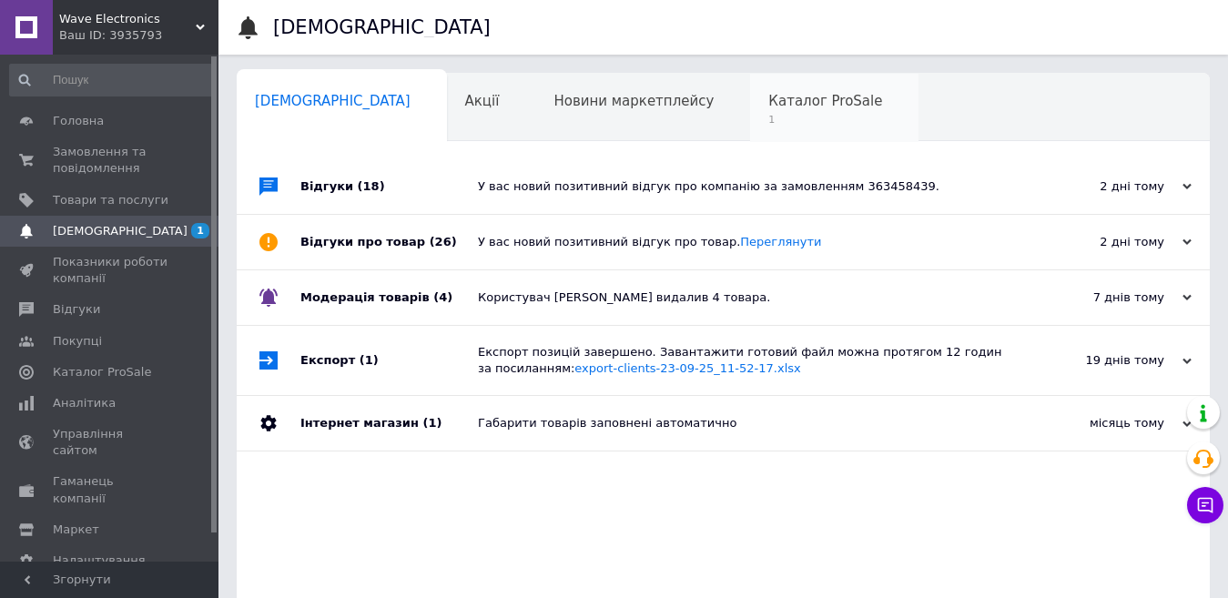
click at [768, 119] on span "1" at bounding box center [825, 120] width 114 height 14
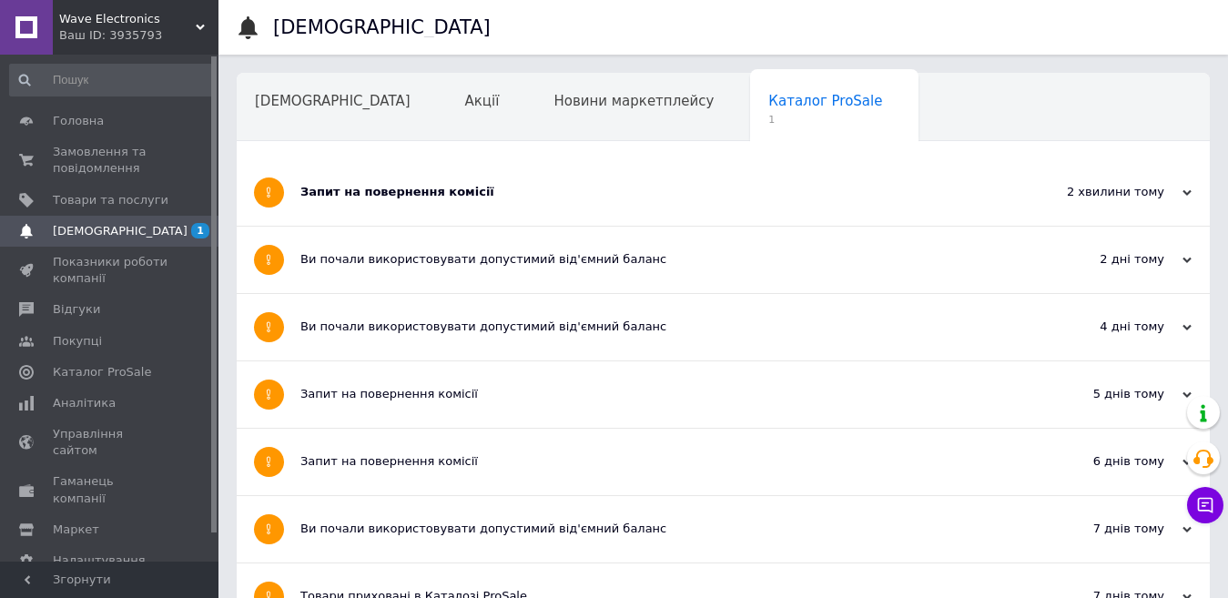
click at [380, 216] on div "Запит на повернення комісії" at bounding box center [654, 192] width 709 height 66
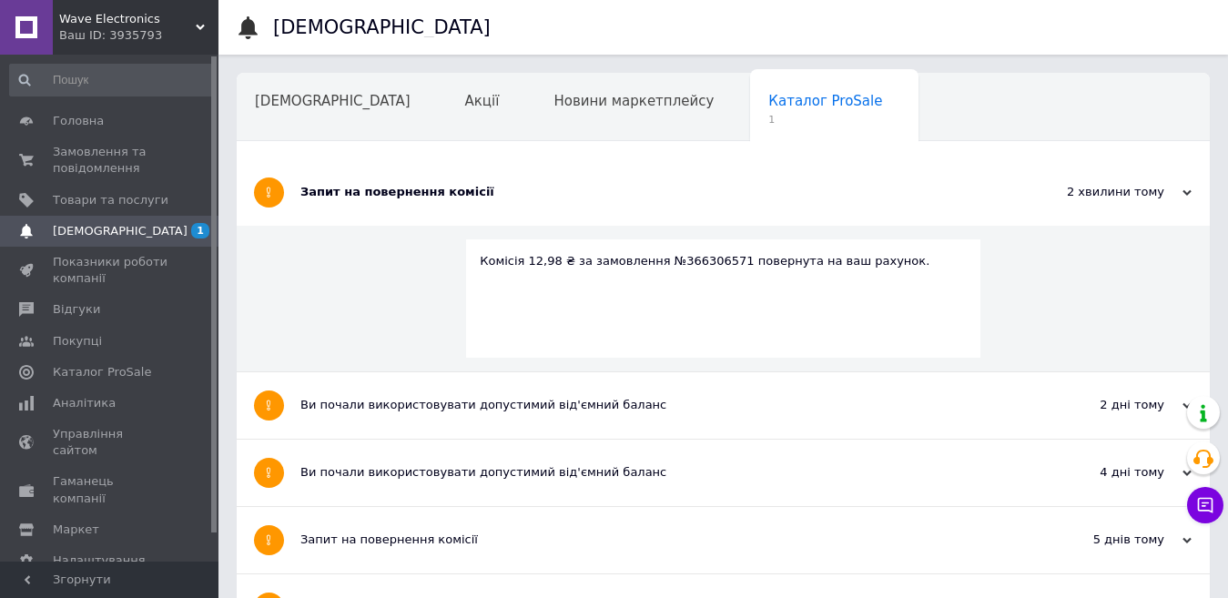
click at [386, 210] on div "Запит на повернення комісії" at bounding box center [654, 192] width 709 height 66
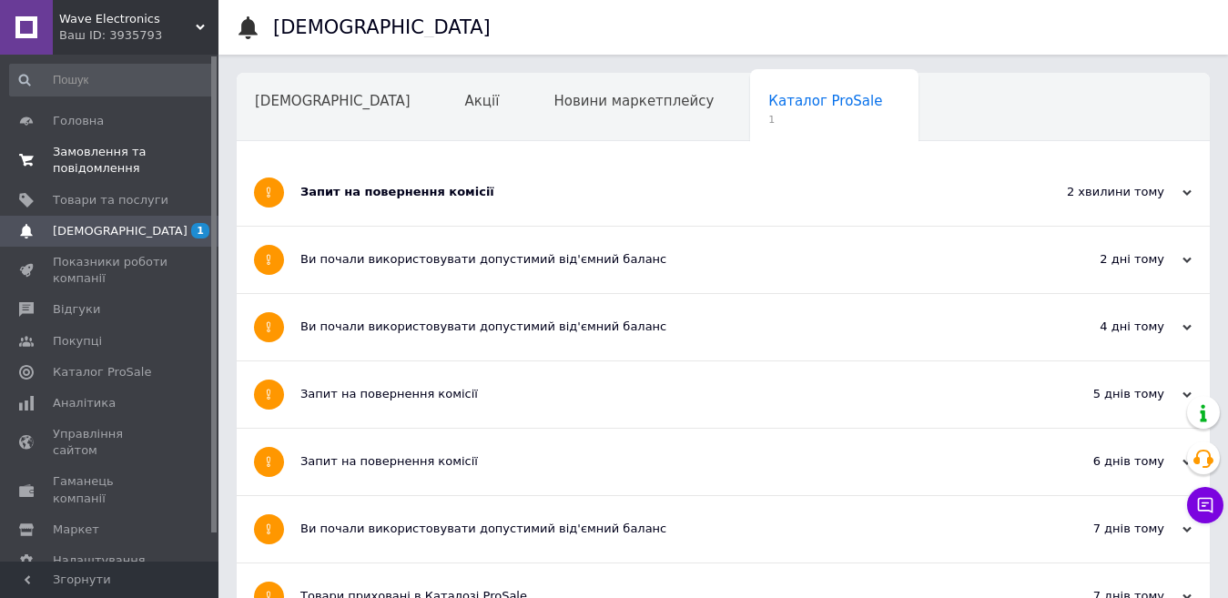
click at [96, 167] on span "Замовлення та повідомлення" at bounding box center [111, 160] width 116 height 33
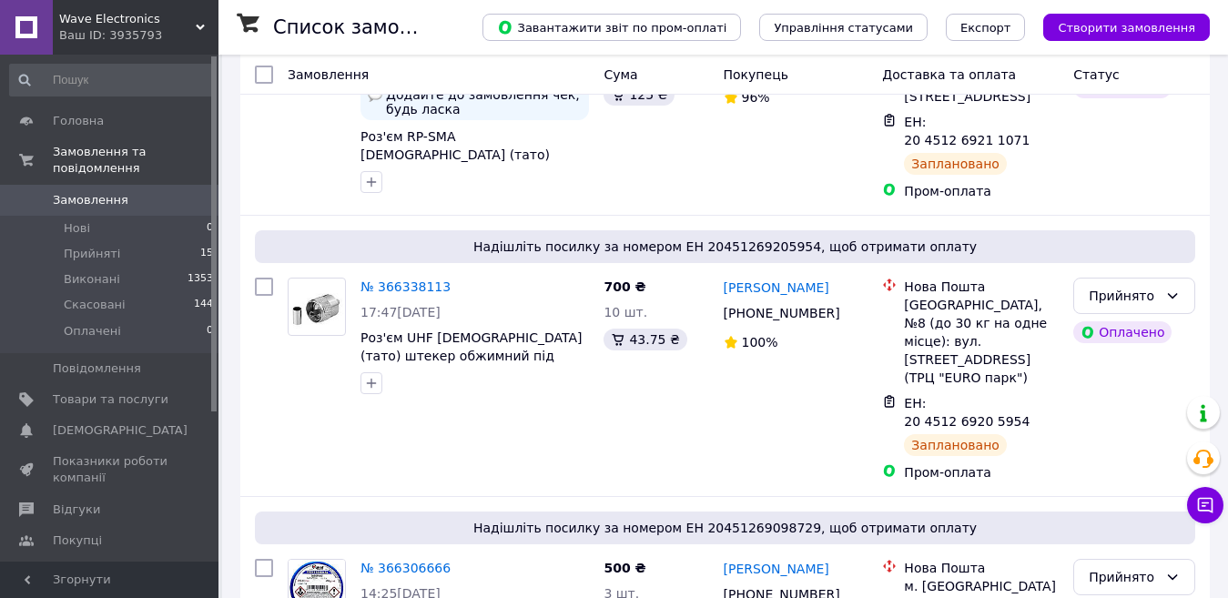
scroll to position [364, 0]
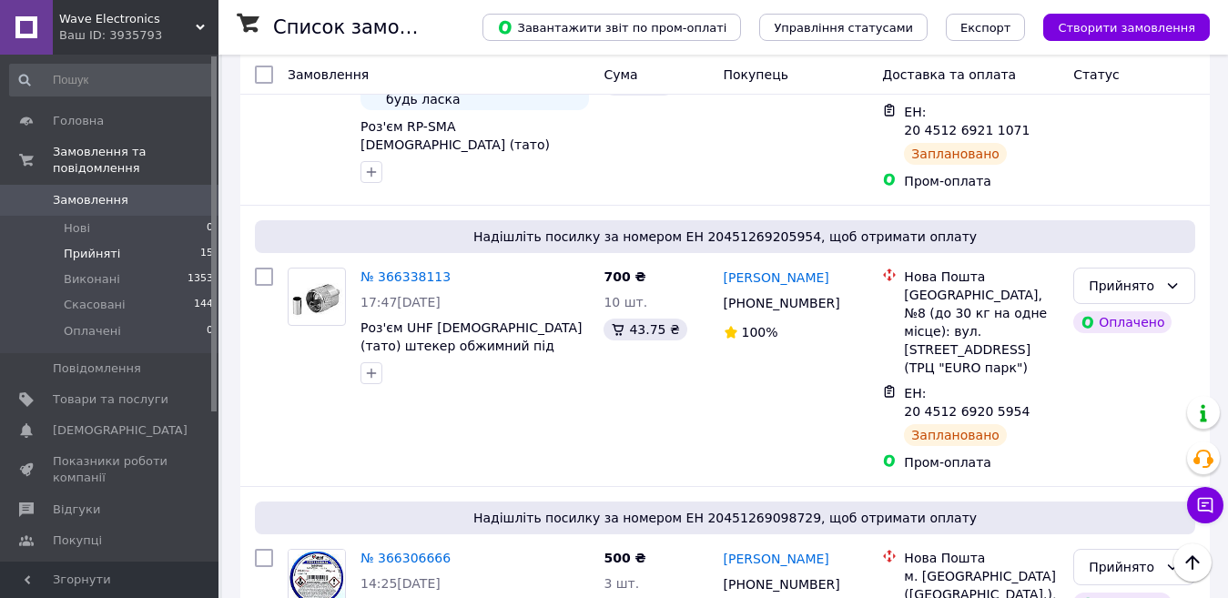
click at [102, 246] on span "Прийняті" at bounding box center [92, 254] width 56 height 16
